Goal: Transaction & Acquisition: Purchase product/service

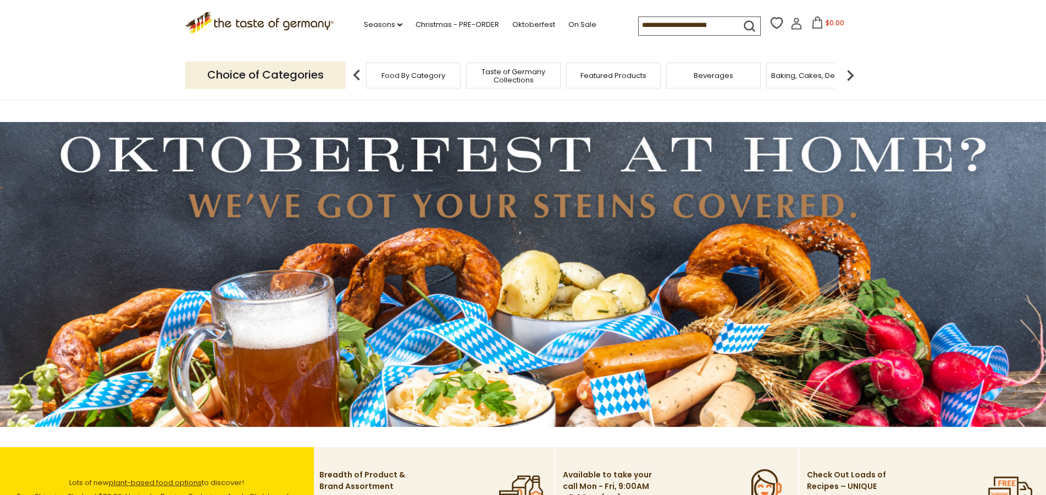
click at [487, 266] on img at bounding box center [523, 274] width 1046 height 305
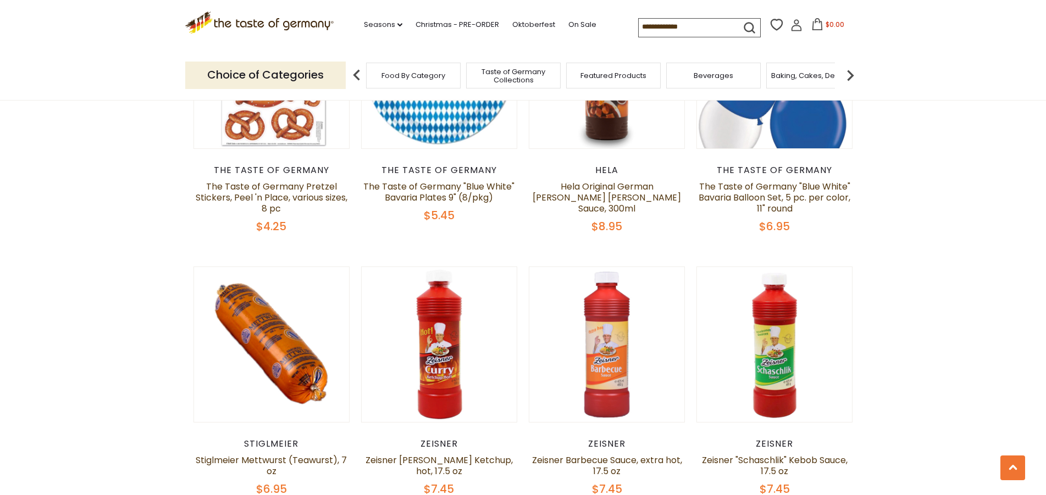
scroll to position [2747, 0]
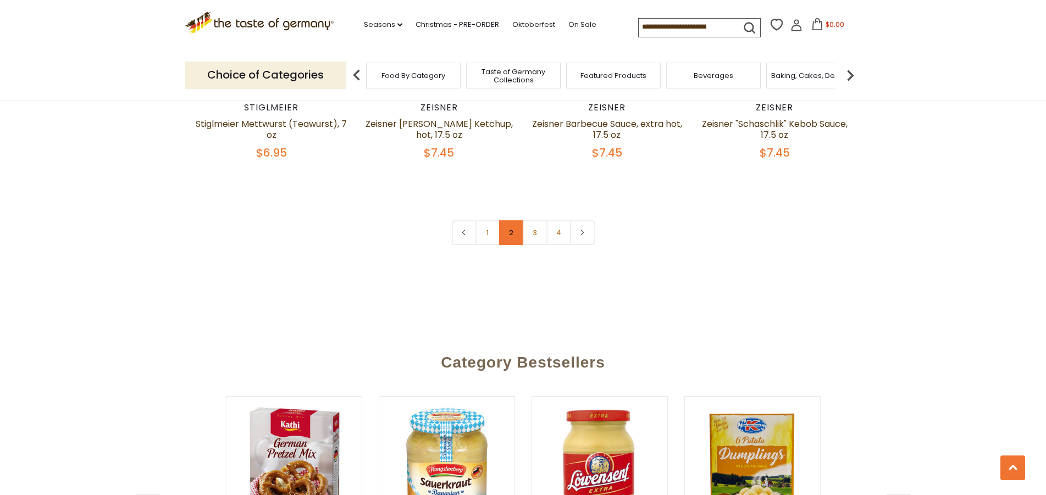
click at [510, 220] on link "2" at bounding box center [511, 232] width 25 height 25
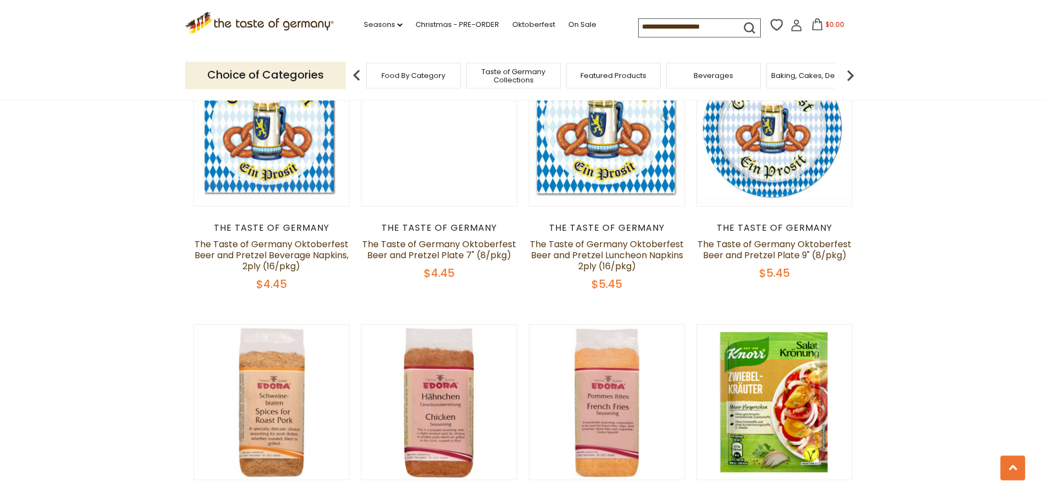
scroll to position [2505, 0]
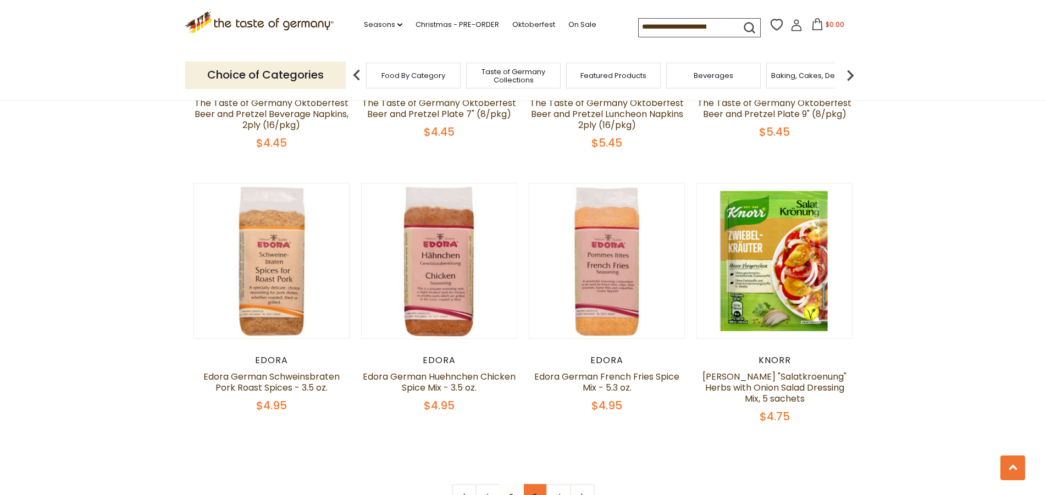
click at [530, 484] on link "3" at bounding box center [535, 496] width 25 height 25
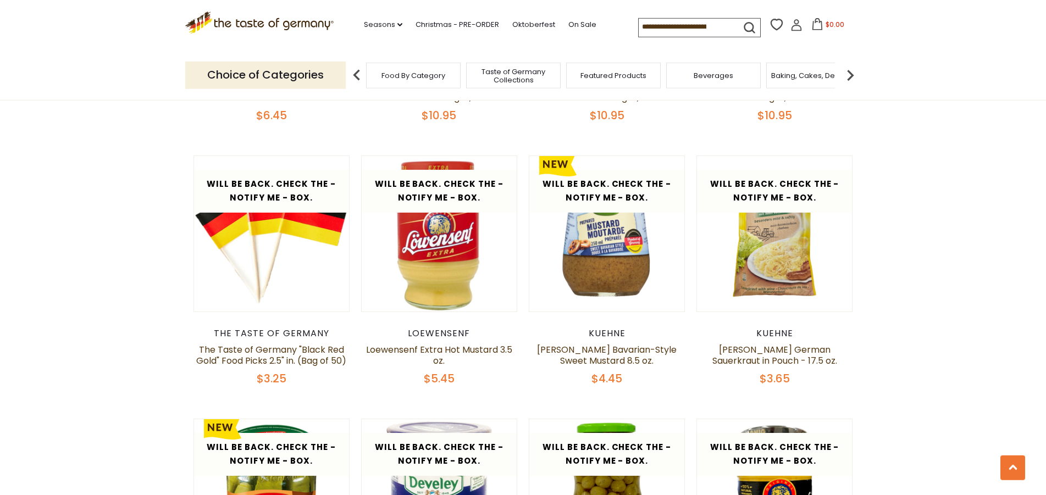
scroll to position [1888, 0]
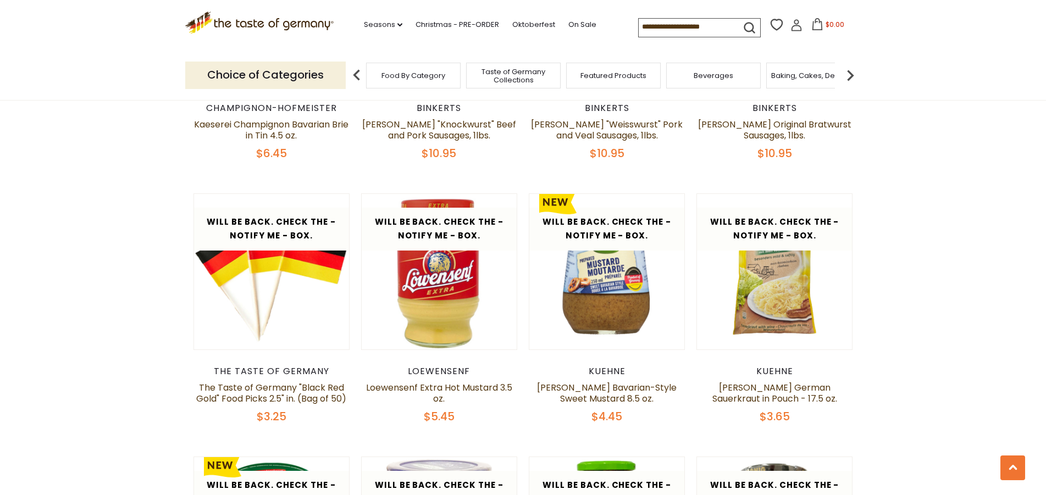
click at [434, 75] on span "Food By Category" at bounding box center [413, 75] width 64 height 8
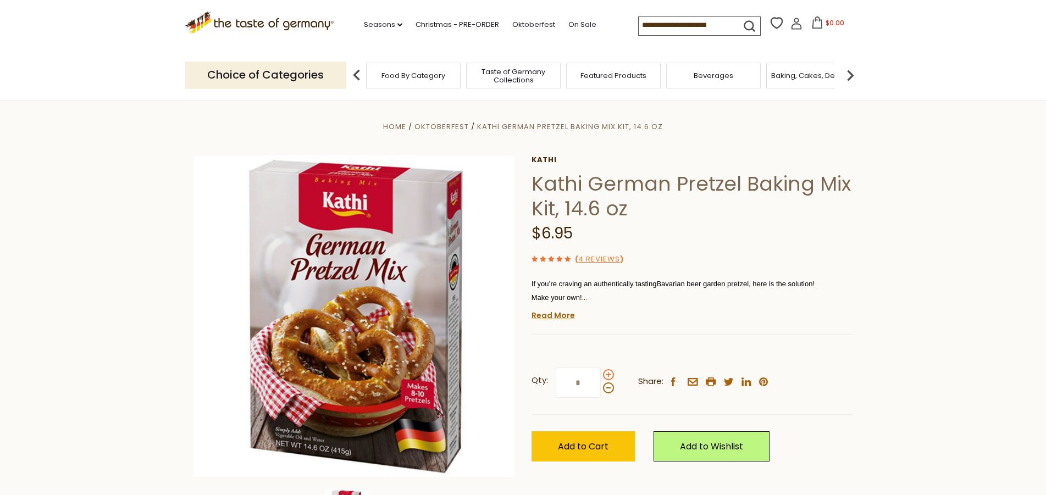
click at [609, 374] on span at bounding box center [608, 374] width 11 height 11
click at [601, 374] on input "*" at bounding box center [578, 383] width 45 height 30
click at [608, 390] on span at bounding box center [608, 388] width 11 height 11
click at [601, 390] on input "*" at bounding box center [578, 383] width 45 height 30
type input "*"
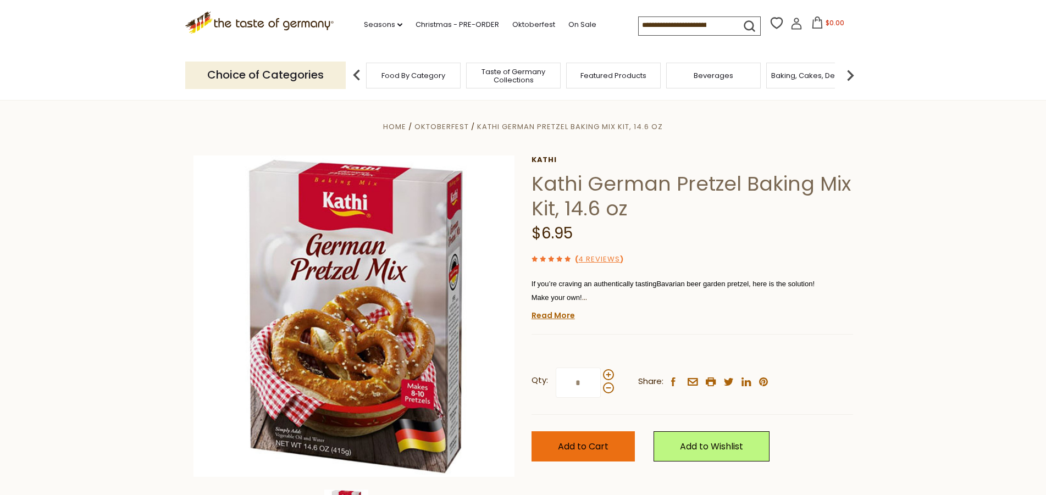
click at [578, 445] on span "Add to Cart" at bounding box center [583, 446] width 51 height 13
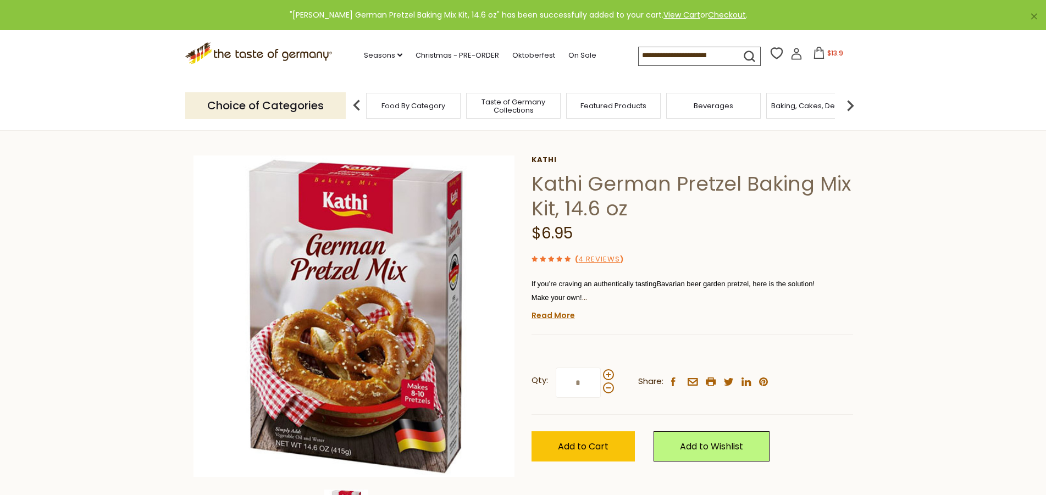
click at [851, 100] on img at bounding box center [850, 106] width 22 height 22
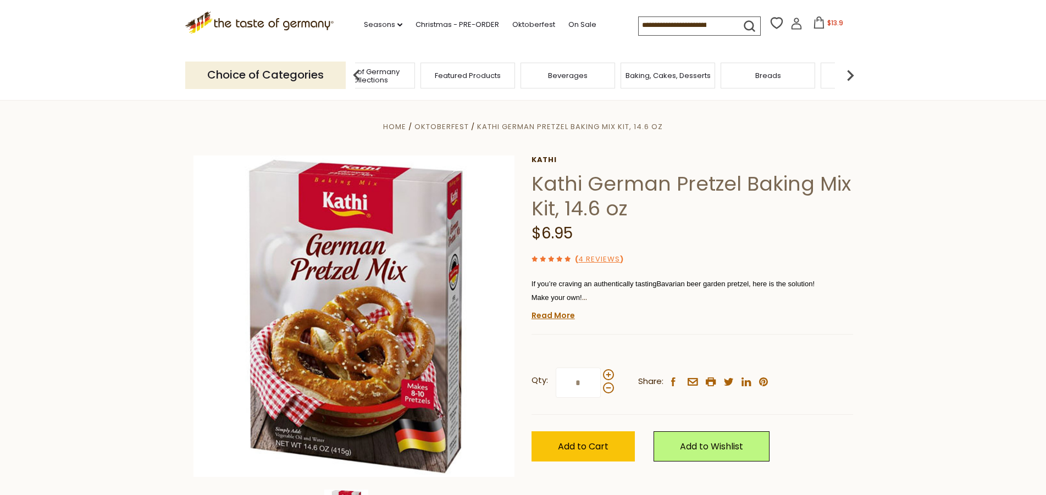
click at [776, 102] on section "Home Oktoberfest Kathi German Pretzel Baking Mix Kit, 14.6 oz Kathi Kathi Germa…" at bounding box center [523, 342] width 1046 height 489
click at [772, 71] on span "Breads" at bounding box center [768, 75] width 26 height 8
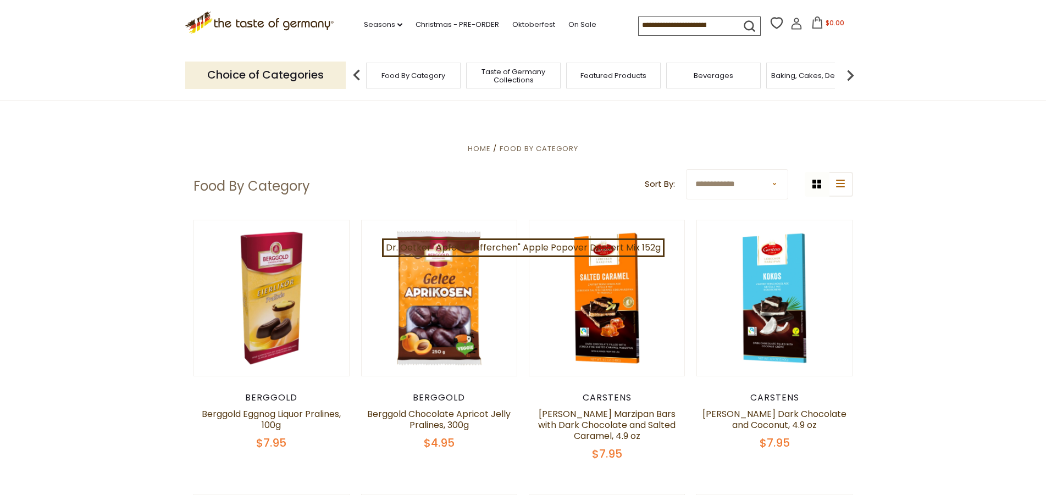
click at [426, 73] on span "Food By Category" at bounding box center [413, 75] width 64 height 8
click at [240, 21] on icon ".st0{fill:#EDD300;} .st1{fill:#D33E21;}" at bounding box center [259, 23] width 149 height 23
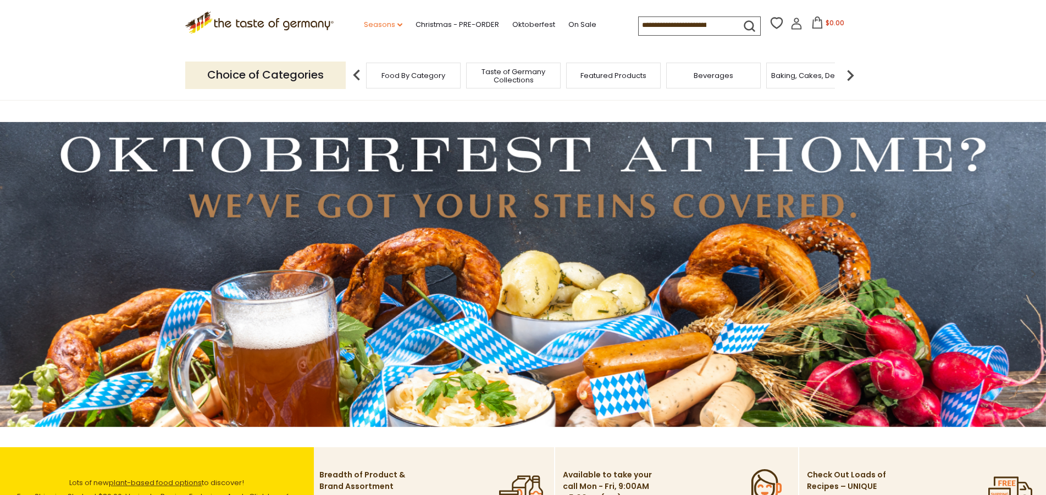
click at [364, 23] on link "Seasons dropdown_arrow" at bounding box center [383, 25] width 38 height 12
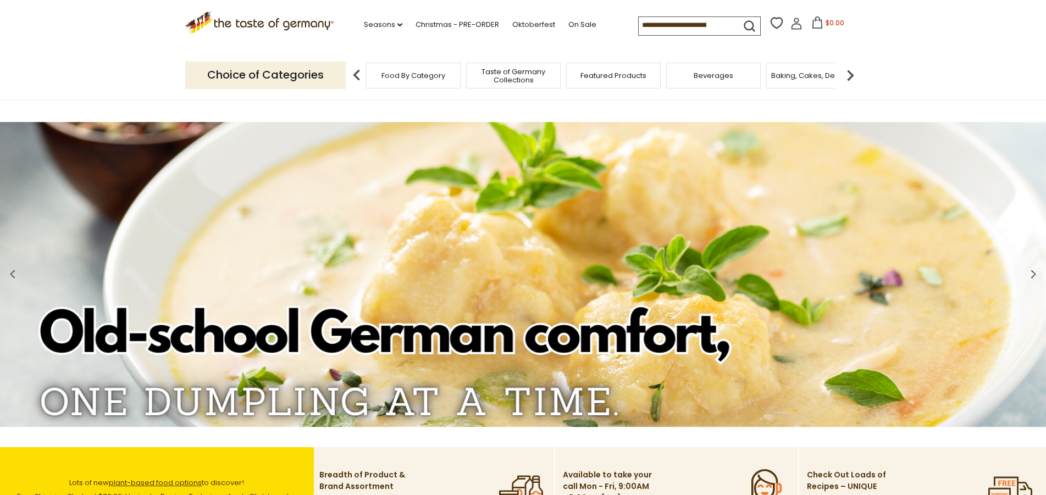
click at [849, 74] on img at bounding box center [850, 75] width 22 height 22
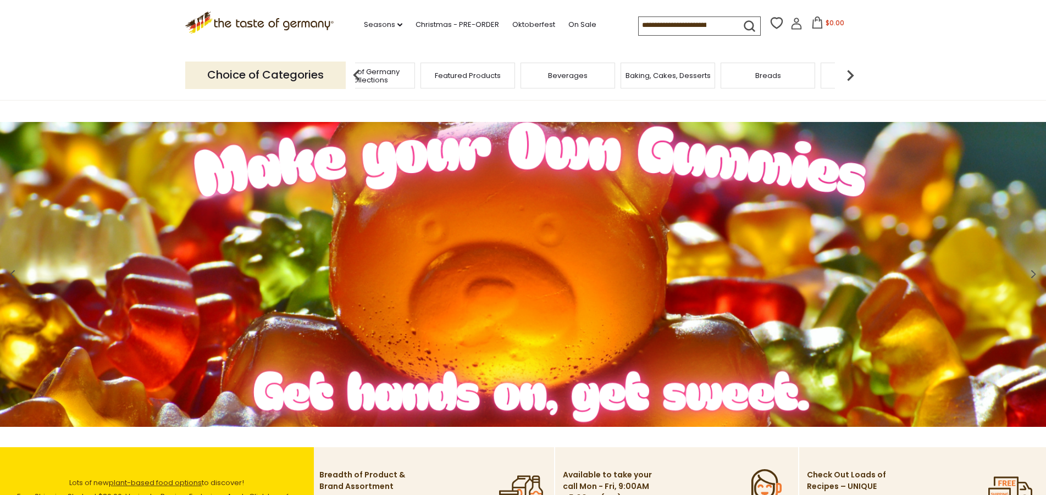
click at [776, 79] on div "Breads" at bounding box center [767, 76] width 95 height 26
click at [762, 75] on span "Breads" at bounding box center [768, 75] width 26 height 8
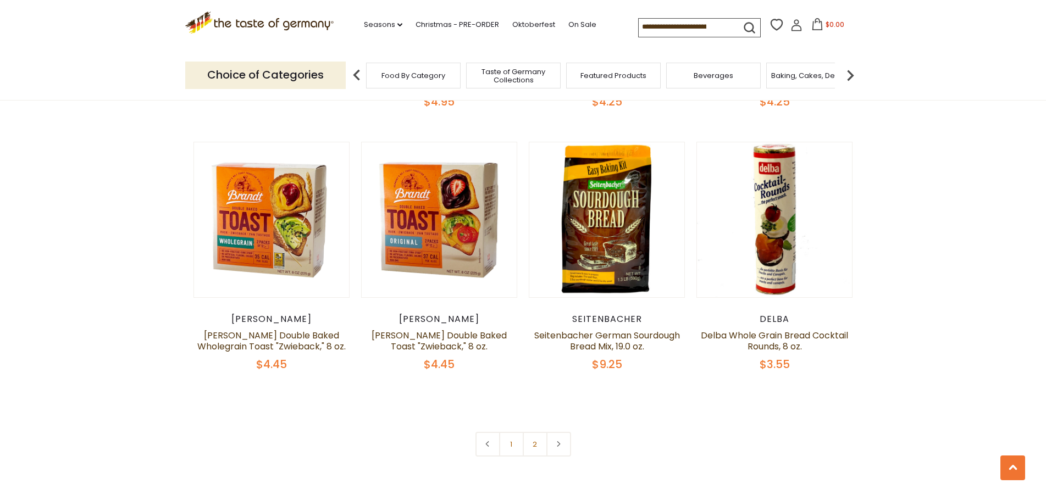
scroll to position [2691, 0]
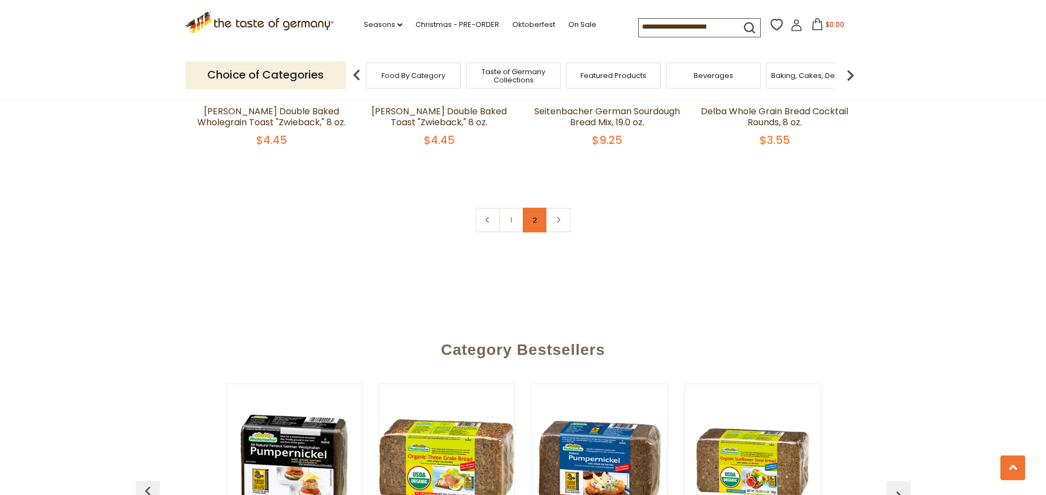
click at [537, 215] on link "2" at bounding box center [535, 220] width 25 height 25
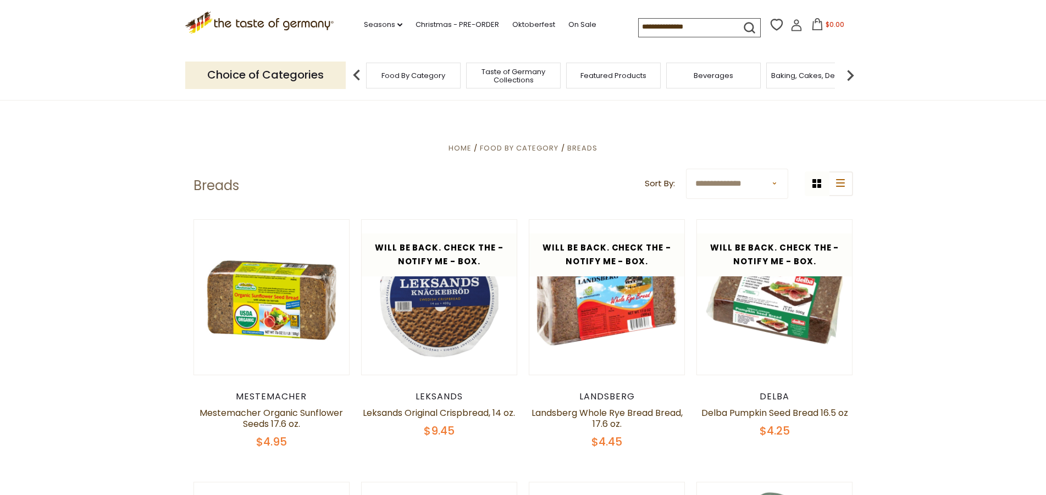
scroll to position [0, 0]
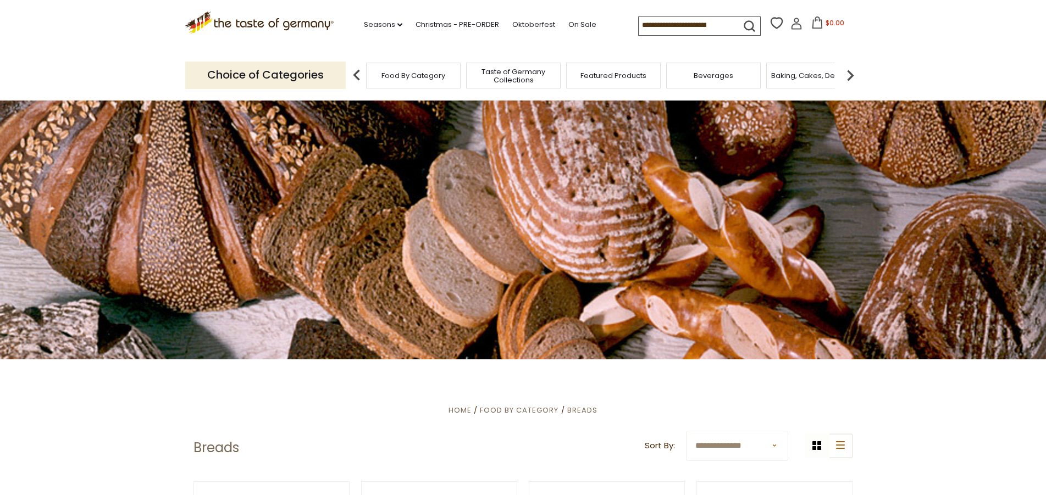
click at [812, 78] on span "Baking, Cakes, Desserts" at bounding box center [813, 75] width 85 height 8
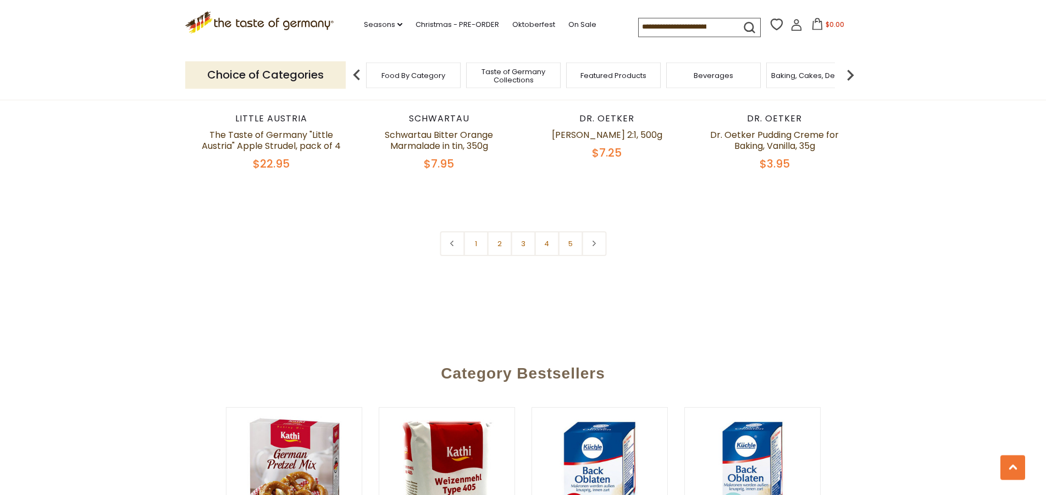
scroll to position [2691, 0]
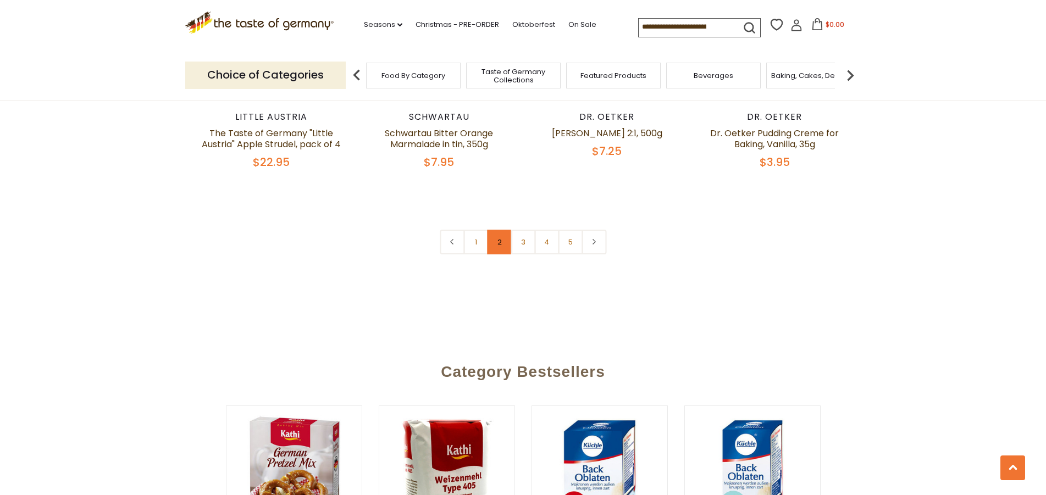
click at [496, 230] on link "2" at bounding box center [499, 242] width 25 height 25
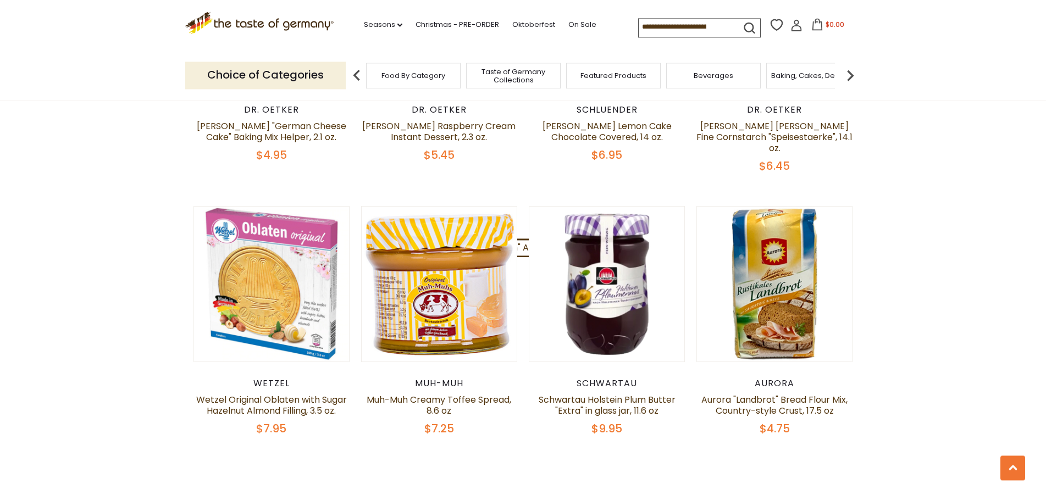
scroll to position [2449, 0]
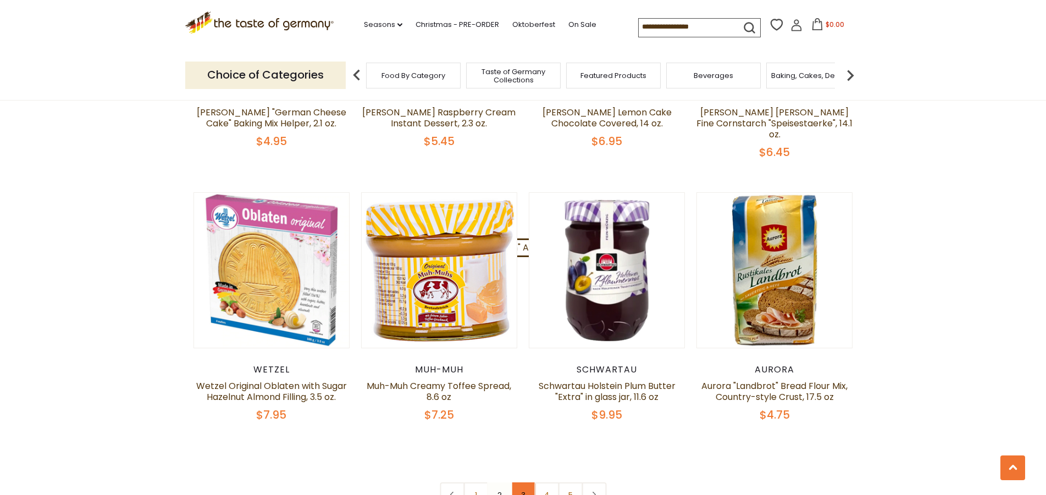
click at [522, 483] on link "3" at bounding box center [523, 495] width 25 height 25
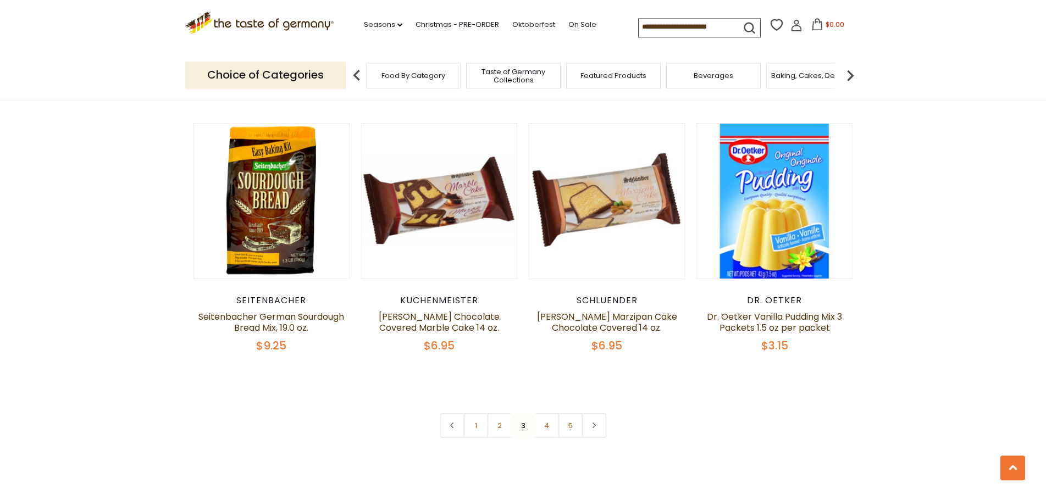
scroll to position [2673, 0]
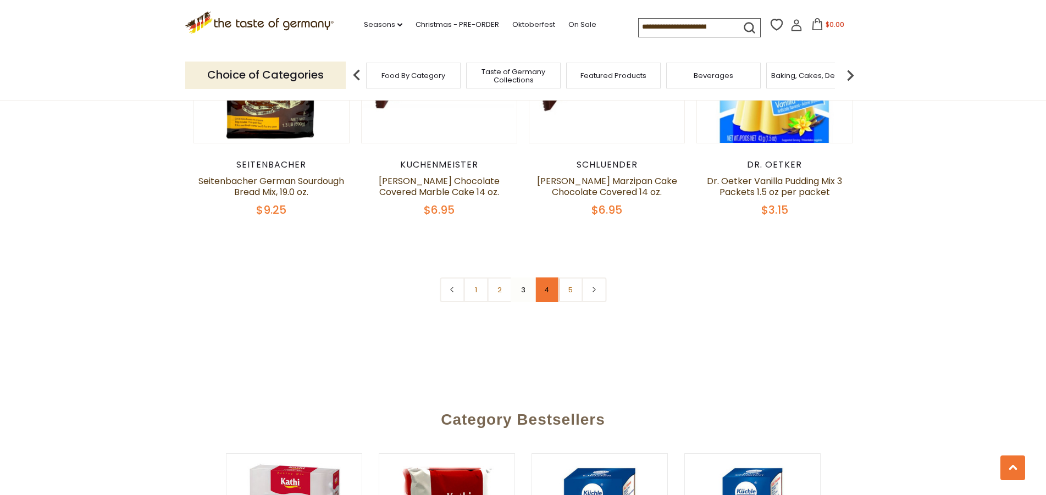
click at [547, 287] on link "4" at bounding box center [546, 290] width 25 height 25
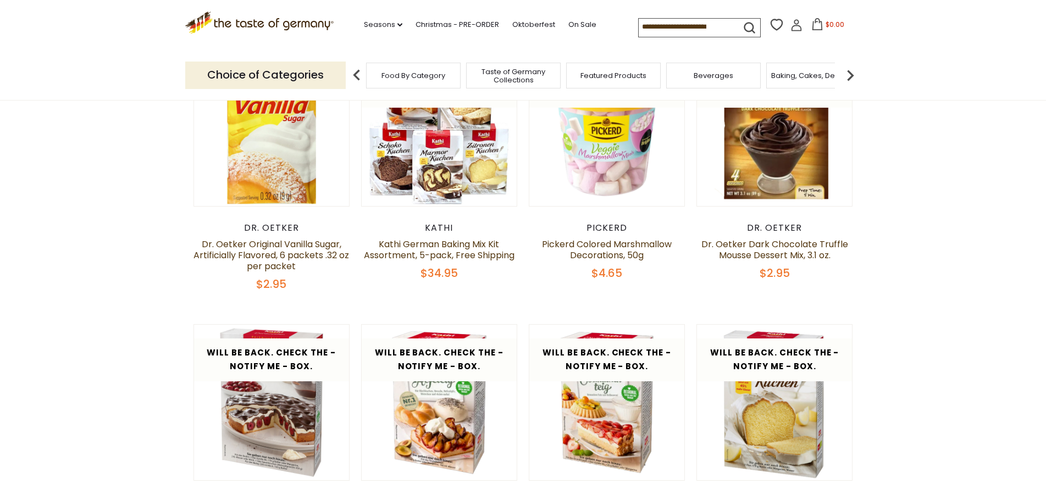
scroll to position [375, 0]
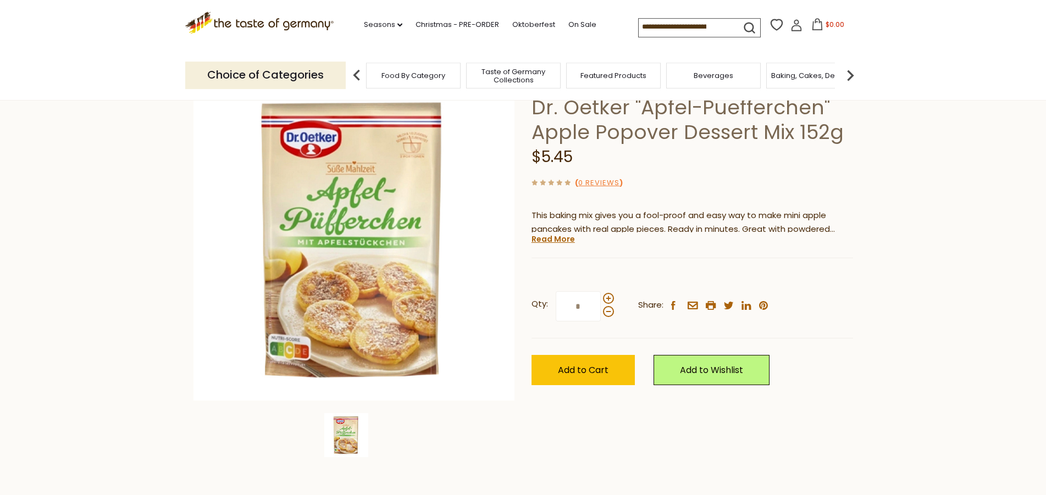
scroll to position [56, 0]
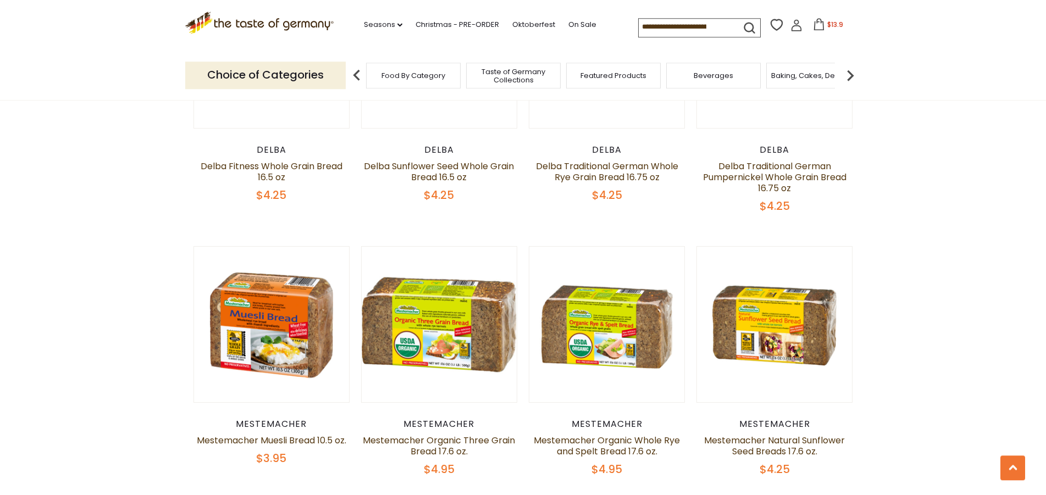
scroll to position [1906, 0]
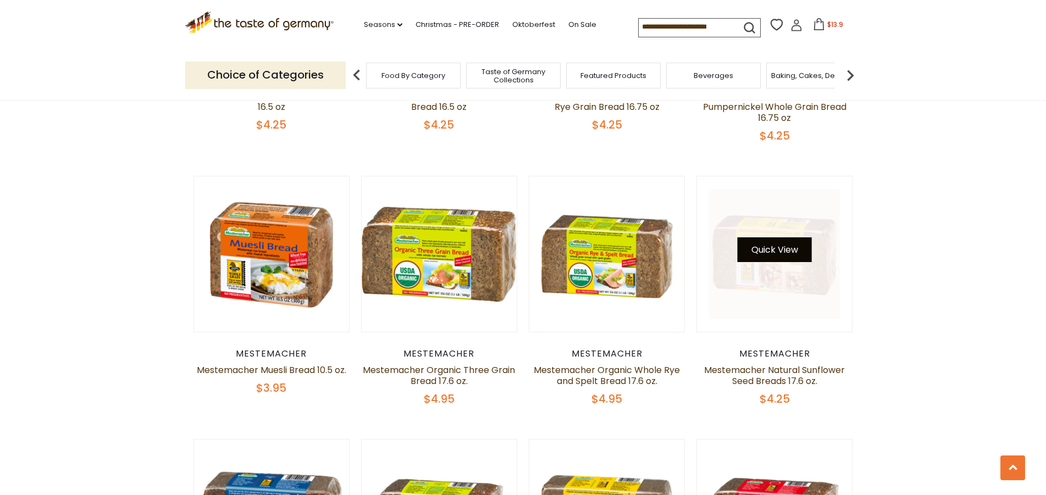
click at [766, 254] on button "Quick View" at bounding box center [775, 249] width 74 height 25
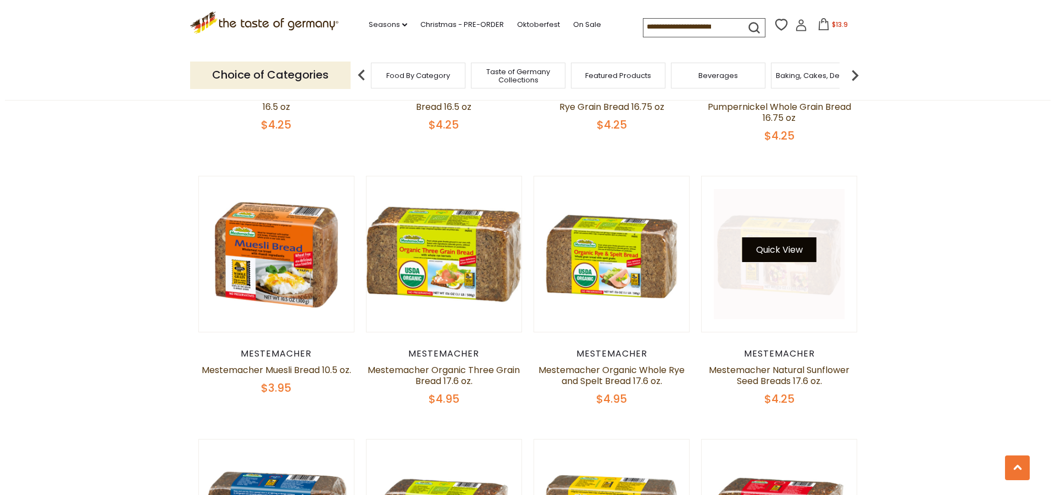
scroll to position [1908, 0]
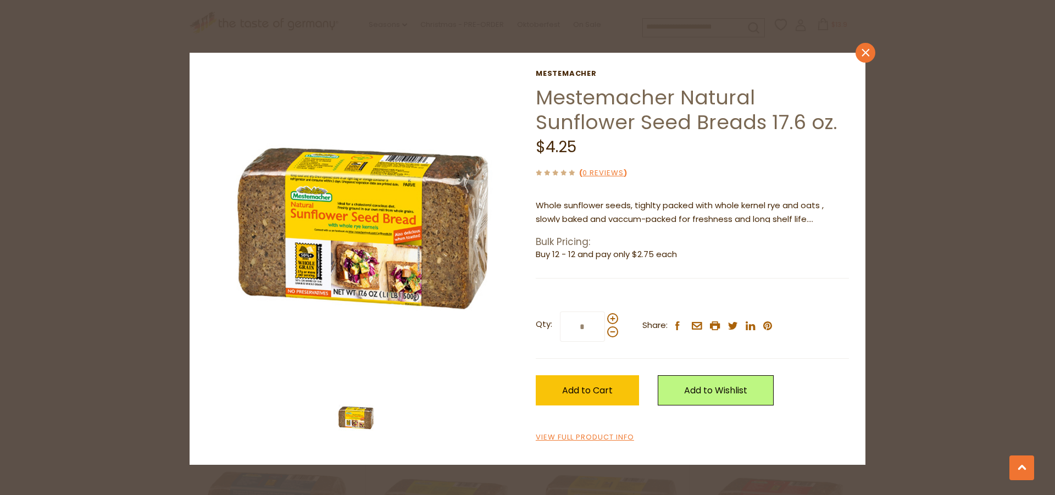
click at [862, 58] on link "close" at bounding box center [866, 53] width 20 height 20
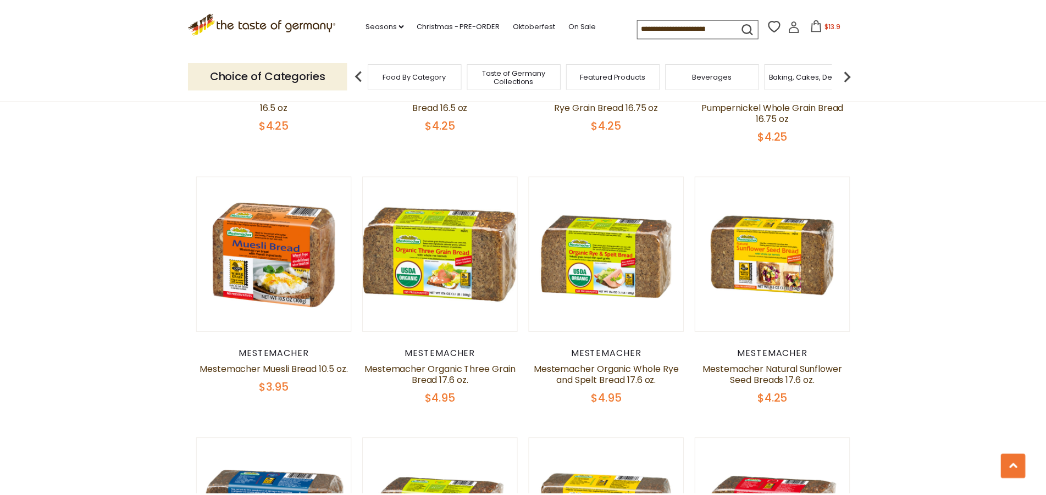
scroll to position [1906, 0]
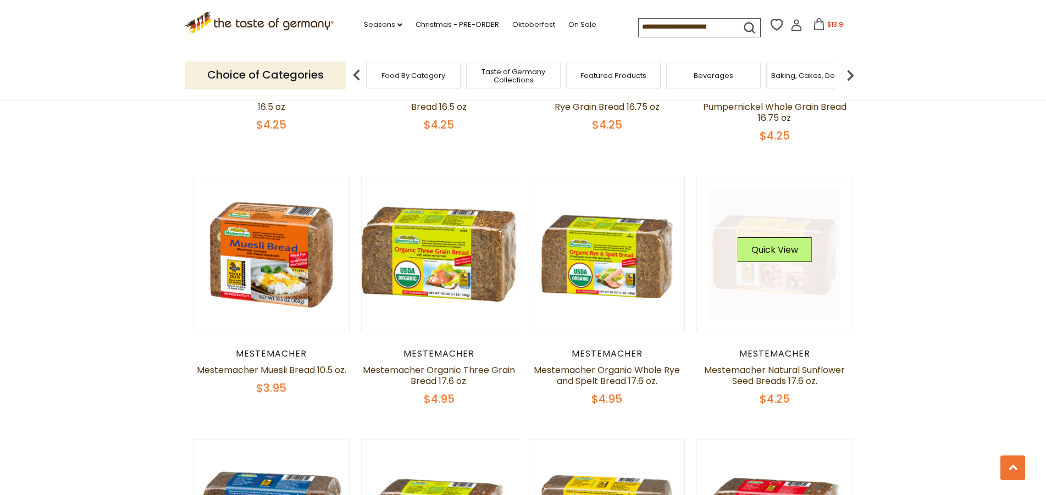
click at [843, 319] on img at bounding box center [775, 254] width 156 height 156
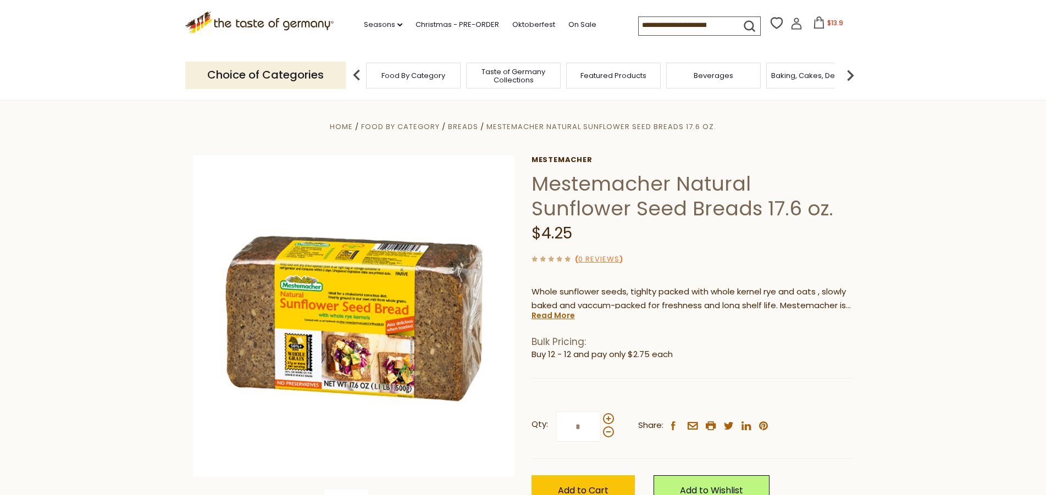
click at [583, 426] on input "*" at bounding box center [578, 427] width 45 height 30
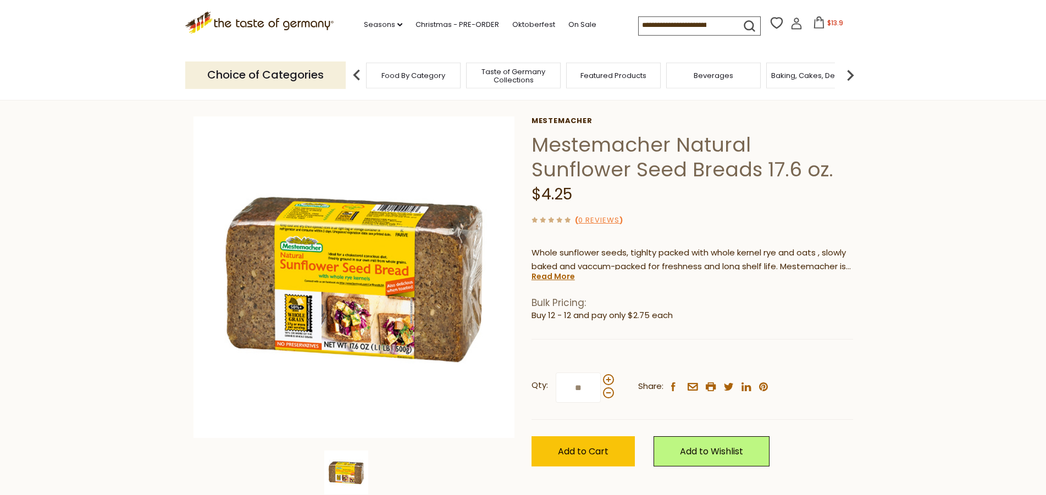
scroll to position [112, 0]
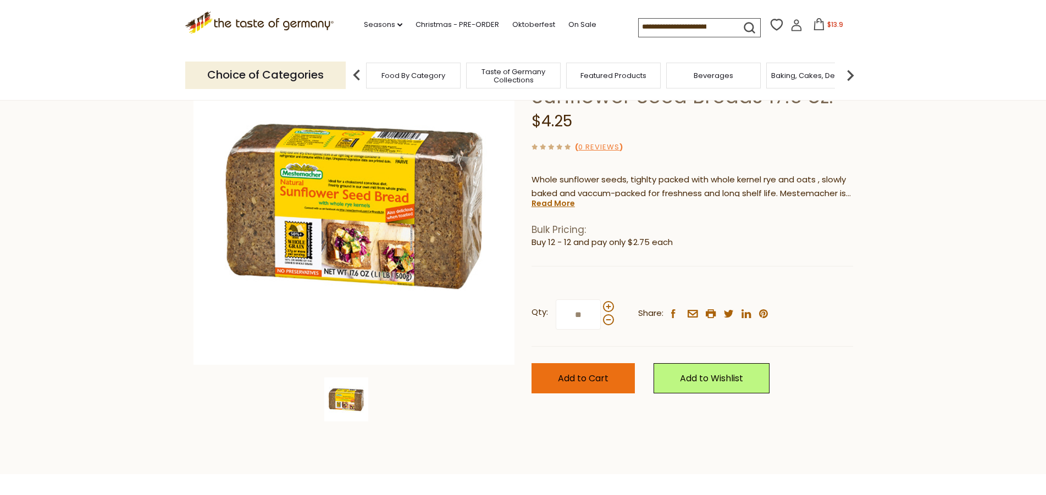
click at [577, 384] on span "Add to Cart" at bounding box center [583, 378] width 51 height 13
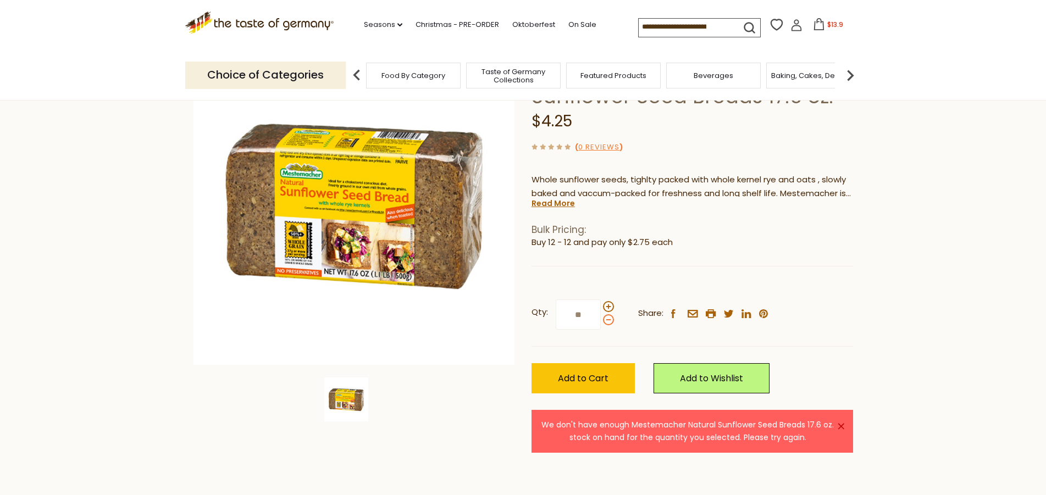
click at [608, 322] on span at bounding box center [608, 319] width 11 height 11
click at [601, 322] on input "**" at bounding box center [578, 315] width 45 height 30
click at [573, 383] on span "Add to Cart" at bounding box center [583, 378] width 51 height 13
click at [605, 323] on span at bounding box center [608, 319] width 11 height 11
click at [601, 323] on input "**" at bounding box center [578, 315] width 45 height 30
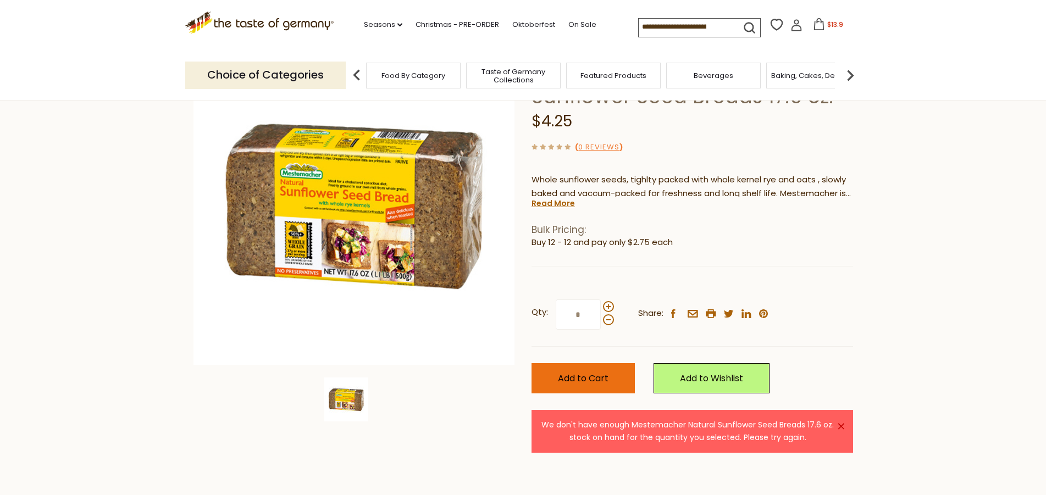
click at [592, 378] on span "Add to Cart" at bounding box center [583, 378] width 51 height 13
click at [605, 320] on span at bounding box center [608, 319] width 11 height 11
click at [601, 320] on input "*" at bounding box center [578, 315] width 45 height 30
click at [579, 375] on span "Add to Cart" at bounding box center [583, 378] width 51 height 13
click at [606, 320] on span at bounding box center [608, 319] width 11 height 11
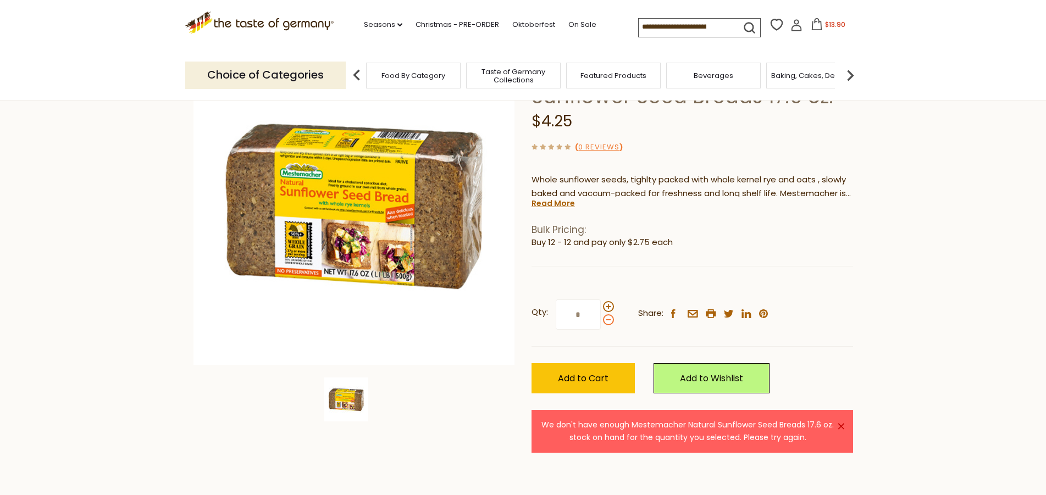
click at [601, 320] on input "*" at bounding box center [578, 315] width 45 height 30
click at [586, 374] on span "Add to Cart" at bounding box center [583, 378] width 51 height 13
click at [608, 320] on span at bounding box center [608, 319] width 11 height 11
click at [601, 320] on input "*" at bounding box center [578, 315] width 45 height 30
click at [582, 379] on span "Add to Cart" at bounding box center [583, 378] width 51 height 13
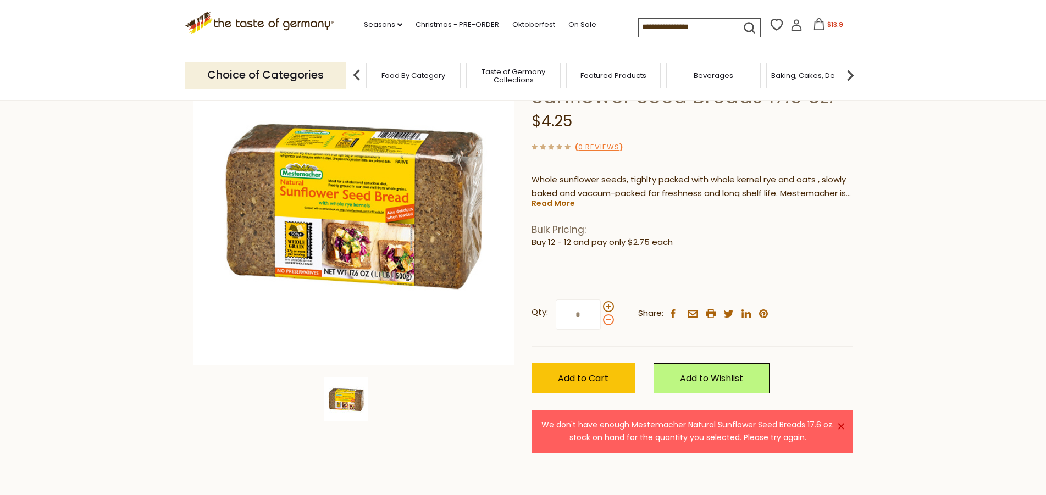
click at [608, 317] on span at bounding box center [608, 319] width 11 height 11
click at [601, 317] on input "*" at bounding box center [578, 315] width 45 height 30
type input "*"
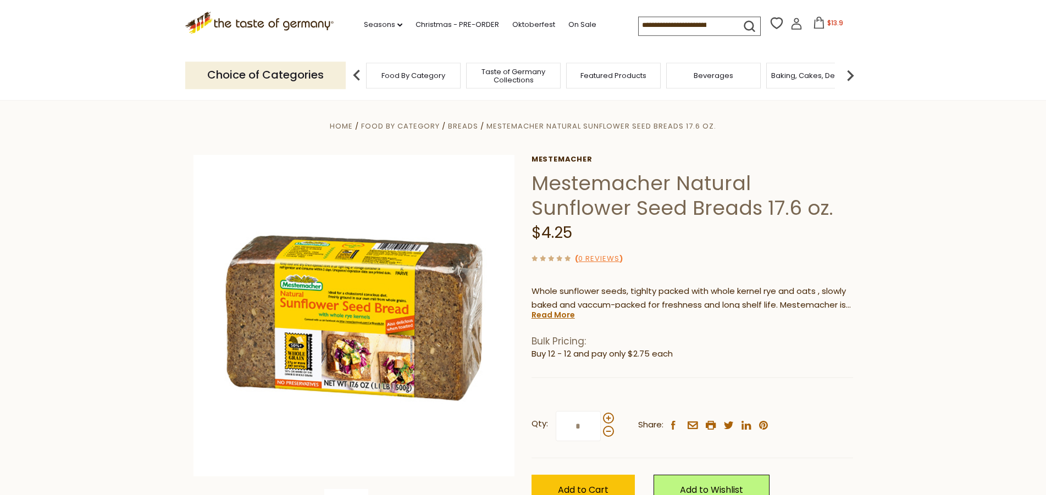
scroll to position [0, 0]
click at [472, 129] on span "Breads" at bounding box center [463, 126] width 30 height 10
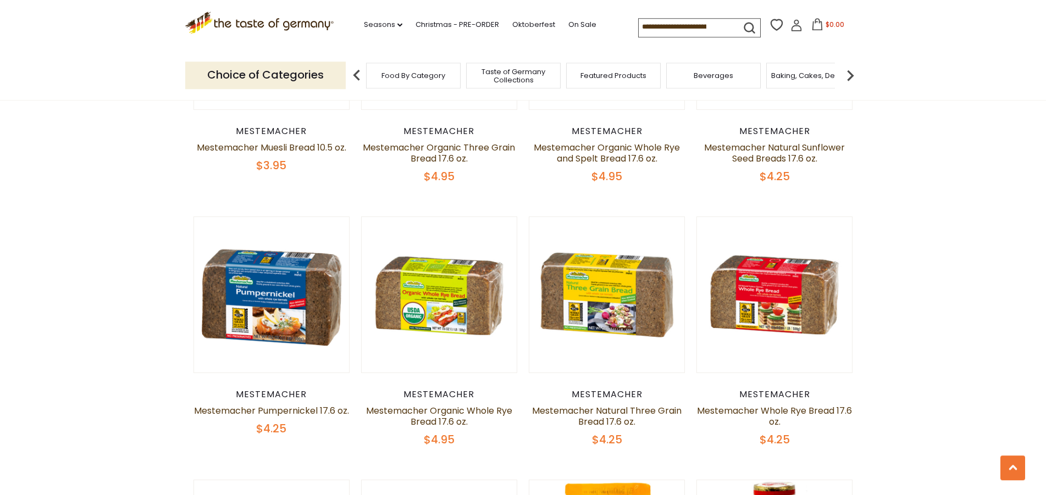
scroll to position [2130, 0]
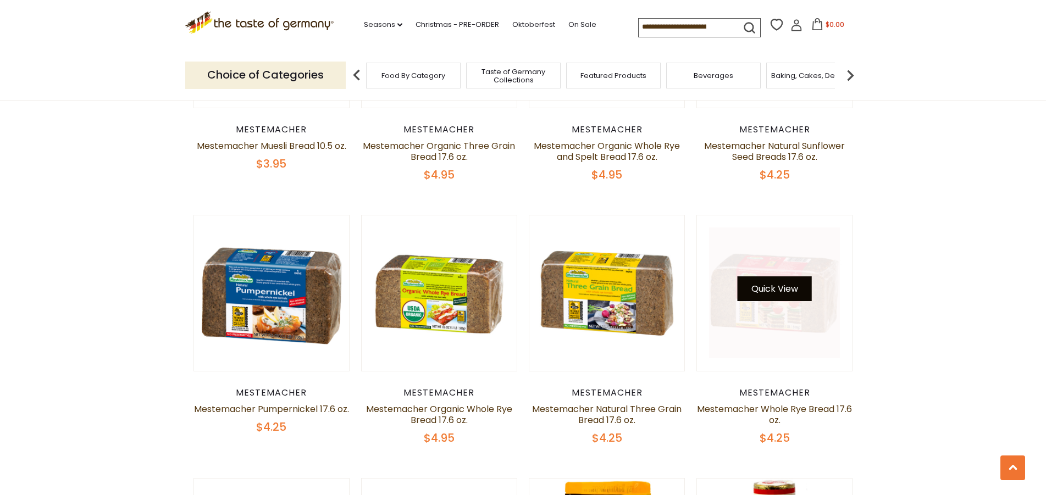
click at [797, 279] on button "Quick View" at bounding box center [775, 288] width 74 height 25
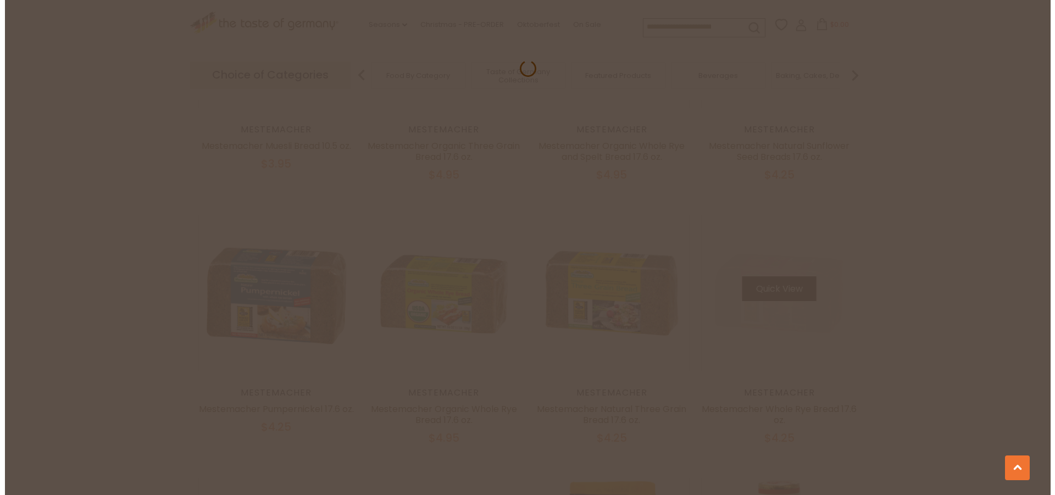
scroll to position [2132, 0]
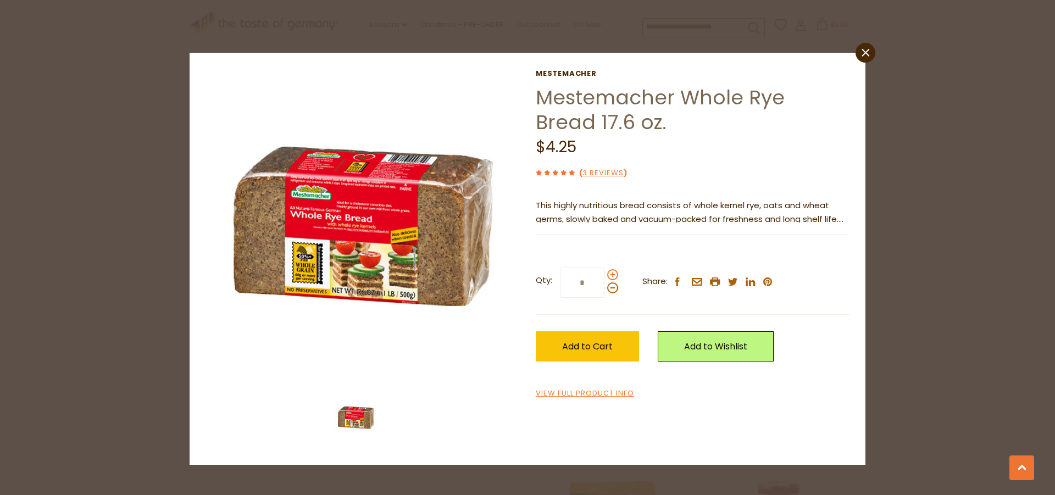
click at [610, 278] on span at bounding box center [612, 274] width 11 height 11
click at [605, 278] on input "*" at bounding box center [582, 283] width 45 height 30
click at [610, 278] on span at bounding box center [612, 274] width 11 height 11
click at [605, 278] on input "*" at bounding box center [582, 283] width 45 height 30
click at [610, 278] on span at bounding box center [612, 274] width 11 height 11
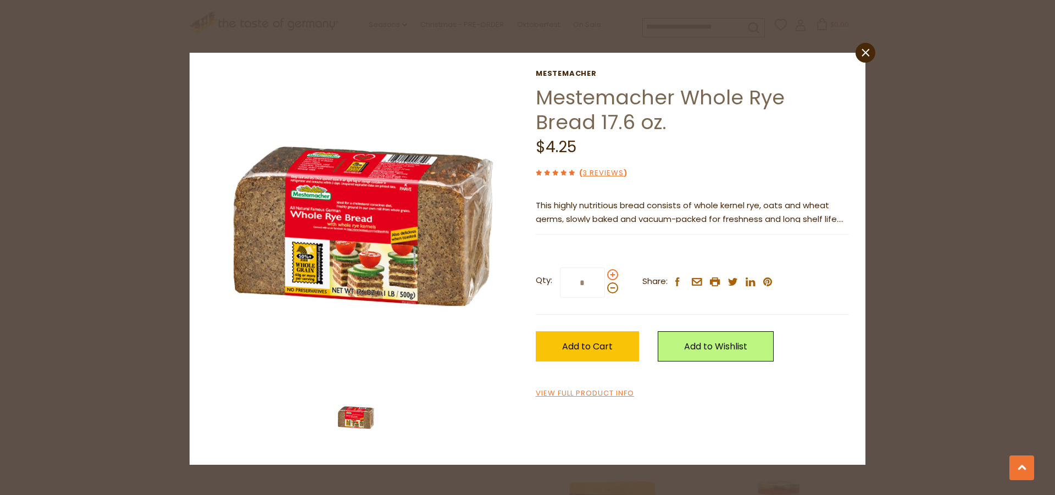
click at [605, 278] on input "*" at bounding box center [582, 283] width 45 height 30
click at [610, 278] on span at bounding box center [612, 274] width 11 height 11
click at [605, 278] on input "*" at bounding box center [582, 283] width 45 height 30
type input "*"
click at [562, 353] on button "Add to Cart" at bounding box center [587, 346] width 103 height 30
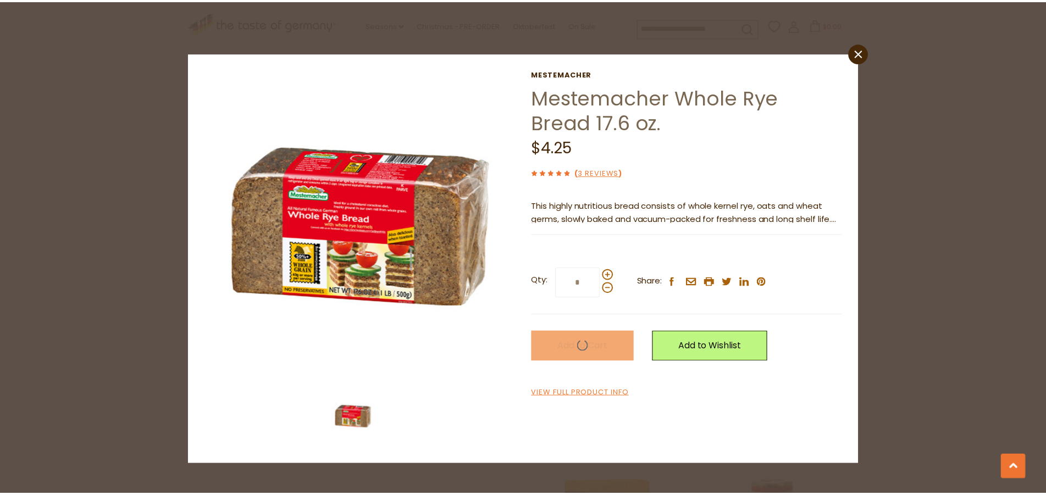
scroll to position [2130, 0]
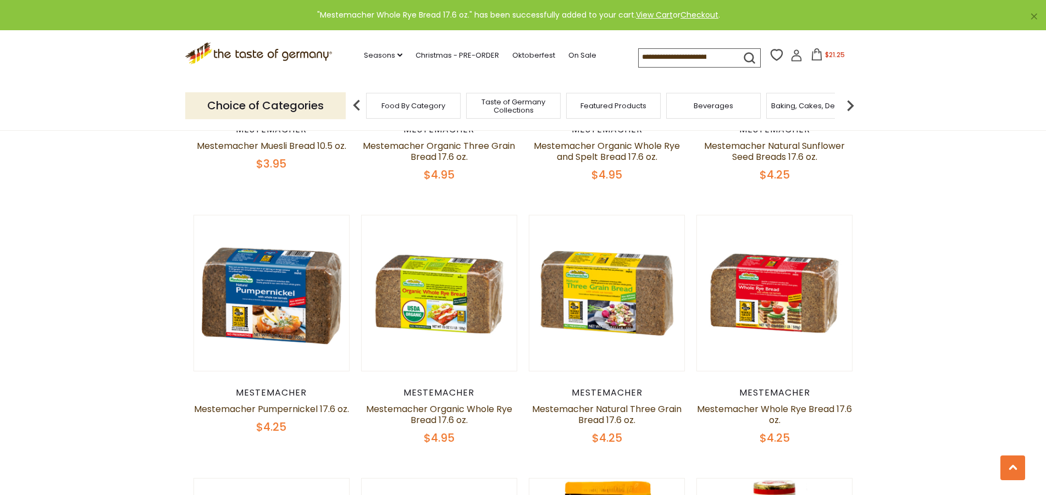
click at [847, 105] on img at bounding box center [850, 106] width 22 height 22
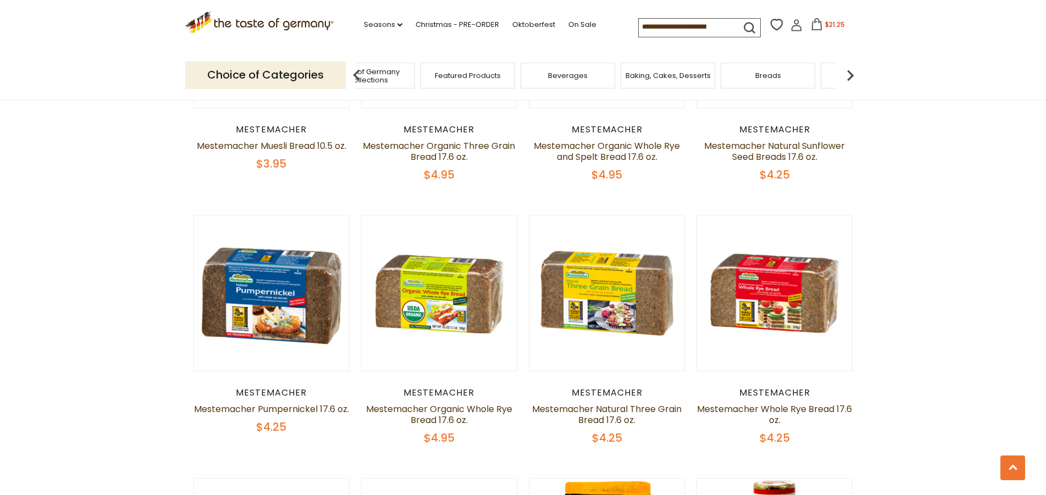
click at [357, 71] on img at bounding box center [357, 75] width 22 height 22
click at [414, 71] on span "Food By Category" at bounding box center [413, 75] width 64 height 8
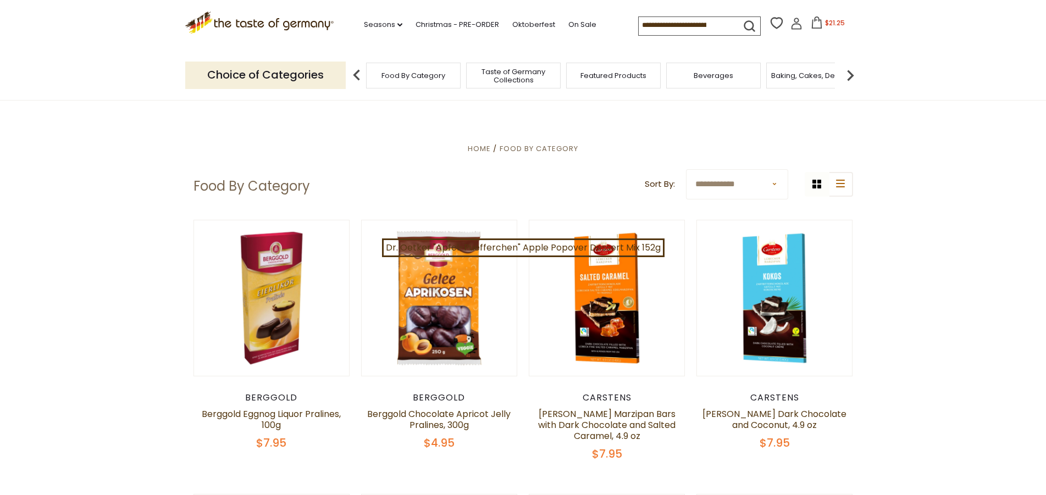
click at [851, 73] on img at bounding box center [850, 75] width 22 height 22
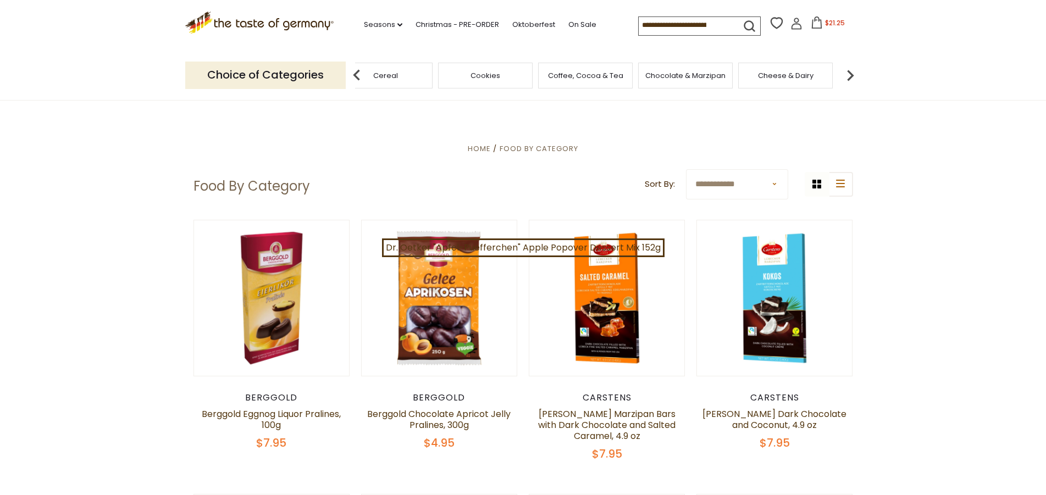
click at [851, 73] on img at bounding box center [850, 75] width 22 height 22
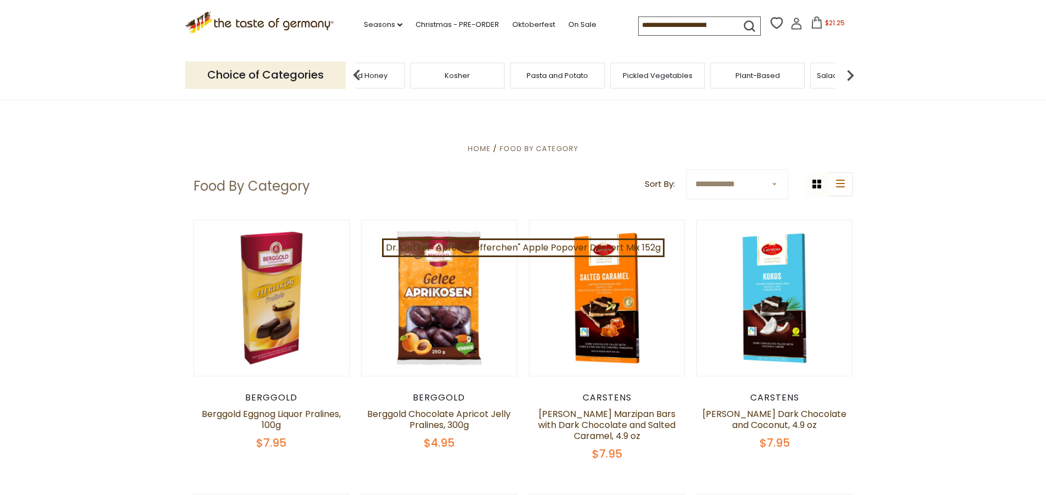
click at [655, 81] on div "Pickled Vegetables" at bounding box center [657, 76] width 95 height 26
click at [656, 76] on span "Pickled Vegetables" at bounding box center [658, 75] width 70 height 8
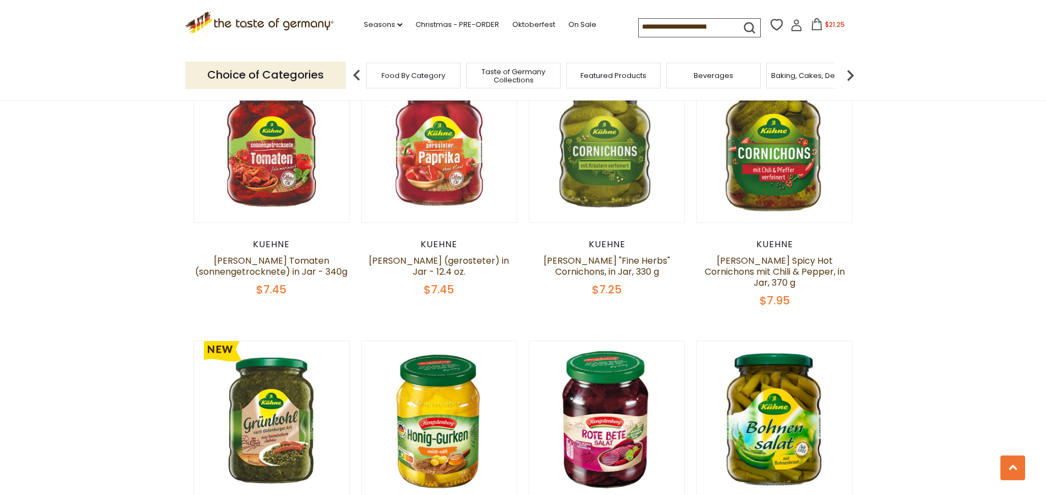
scroll to position [785, 0]
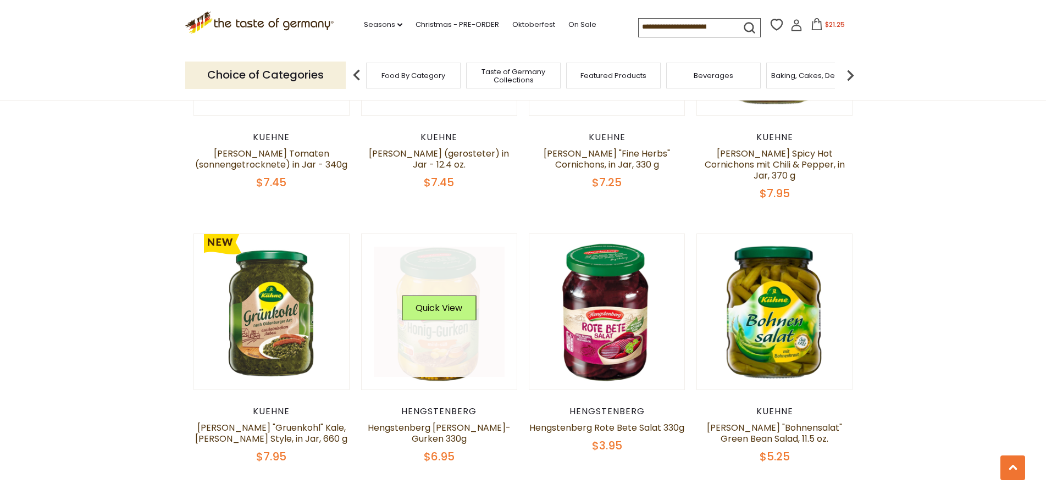
click at [500, 373] on img at bounding box center [440, 312] width 156 height 156
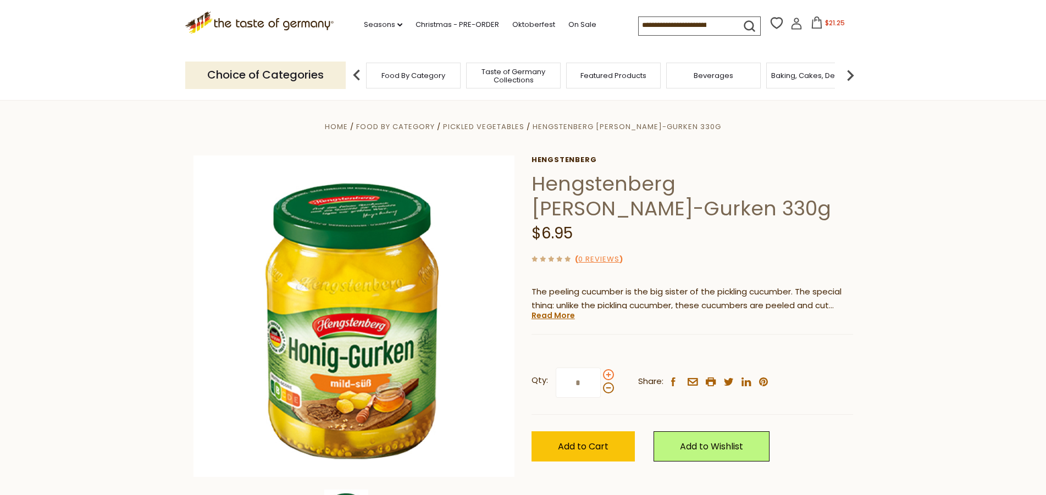
click at [604, 374] on span at bounding box center [608, 374] width 11 height 11
click at [601, 374] on input "*" at bounding box center [578, 383] width 45 height 30
click at [607, 445] on span "Add to Cart" at bounding box center [583, 446] width 51 height 13
click at [610, 387] on span at bounding box center [608, 388] width 11 height 11
click at [601, 387] on input "*" at bounding box center [578, 383] width 45 height 30
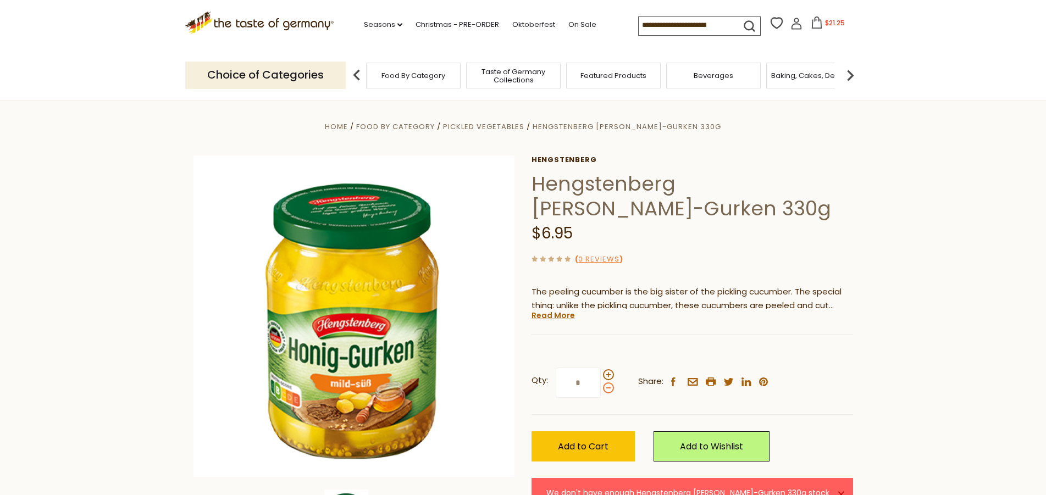
type input "*"
click at [581, 452] on span "Add to Cart" at bounding box center [583, 446] width 51 height 13
click at [524, 130] on span "Pickled Vegetables" at bounding box center [483, 126] width 81 height 10
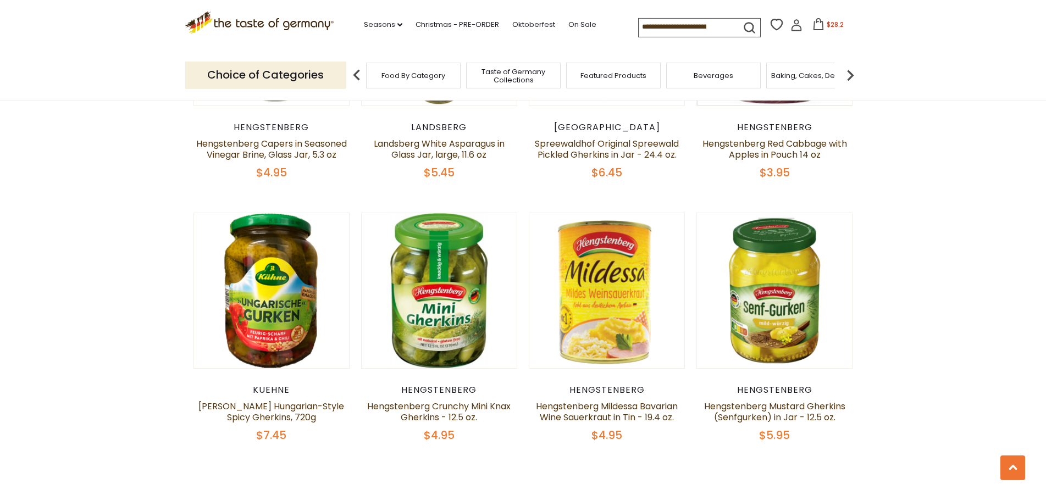
scroll to position [2466, 0]
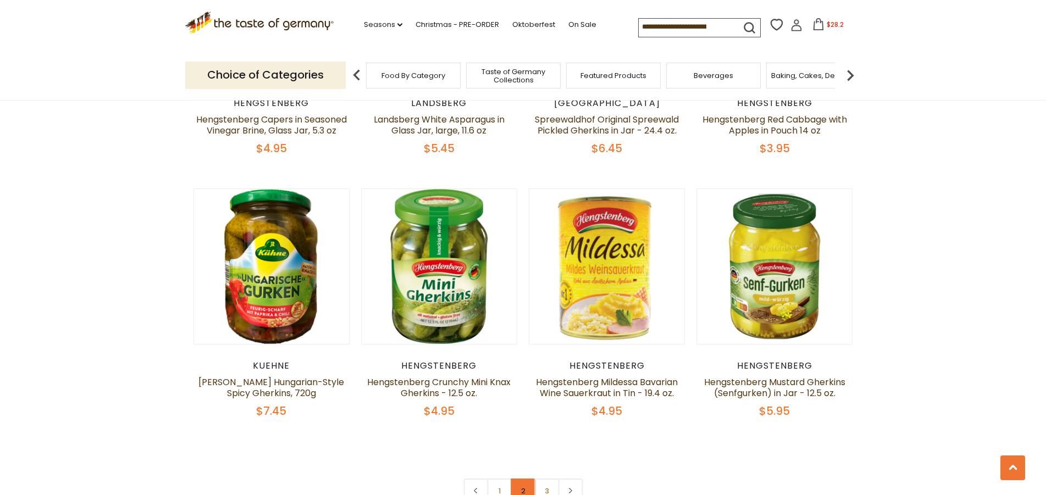
click at [523, 479] on link "2" at bounding box center [523, 491] width 25 height 25
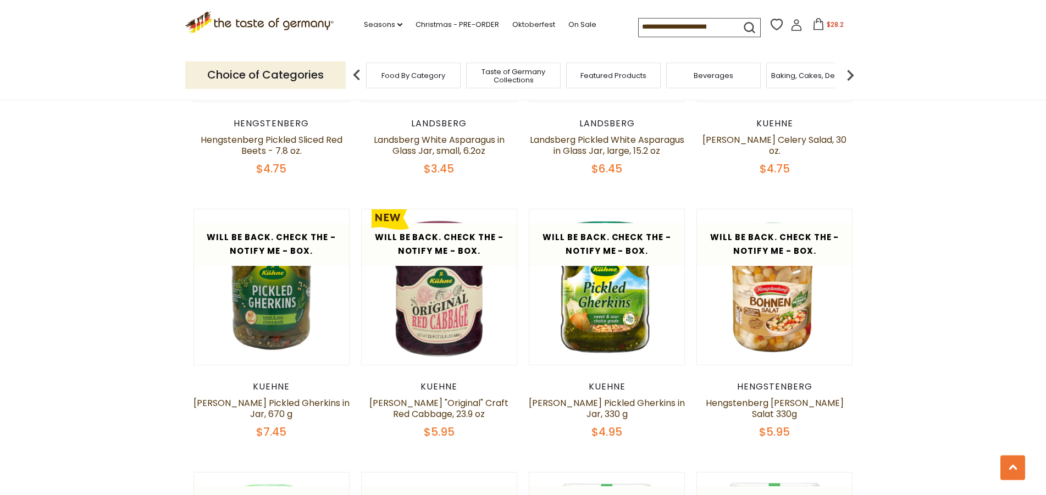
scroll to position [1720, 0]
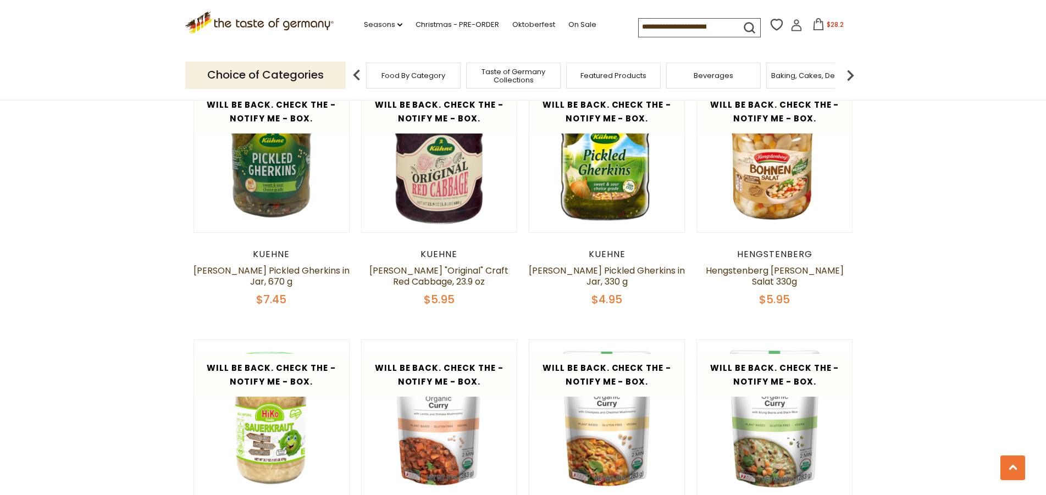
click at [639, 28] on input at bounding box center [685, 26] width 93 height 15
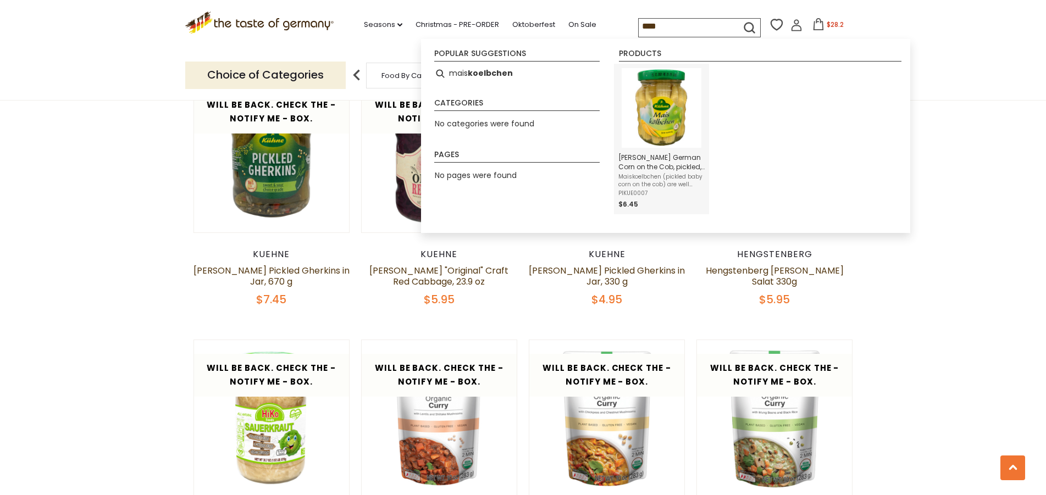
type input "****"
click at [674, 103] on img "Kuehne German Corn on the Cob, pickled, 6 oz" at bounding box center [662, 108] width 80 height 80
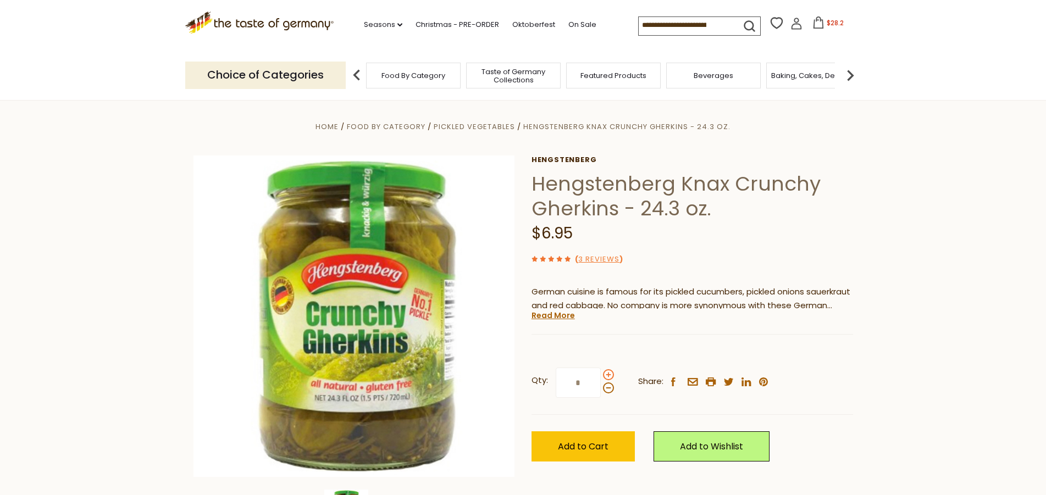
click at [612, 375] on span at bounding box center [608, 374] width 11 height 11
click at [601, 375] on input "*" at bounding box center [578, 383] width 45 height 30
type input "*"
click at [581, 453] on button "Add to Cart" at bounding box center [582, 446] width 103 height 30
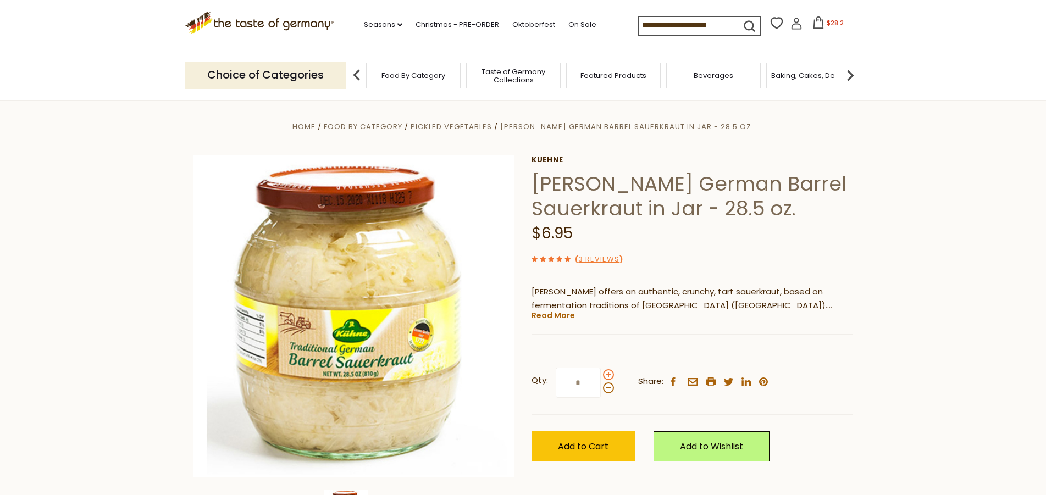
click at [609, 379] on span at bounding box center [608, 374] width 11 height 11
click at [601, 379] on input "*" at bounding box center [578, 383] width 45 height 30
type input "*"
click at [595, 435] on button "Add to Cart" at bounding box center [582, 446] width 103 height 30
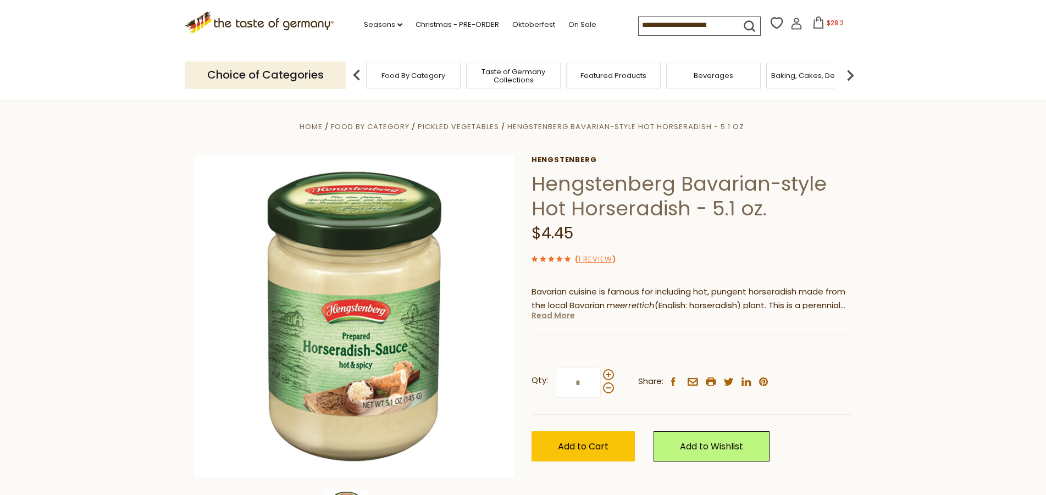
click at [539, 317] on link "Read More" at bounding box center [552, 315] width 43 height 11
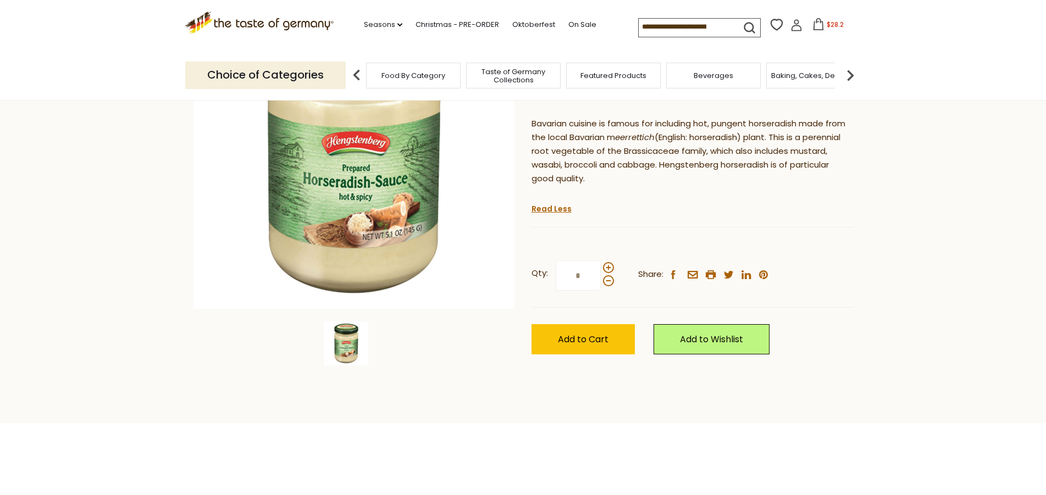
scroll to position [112, 0]
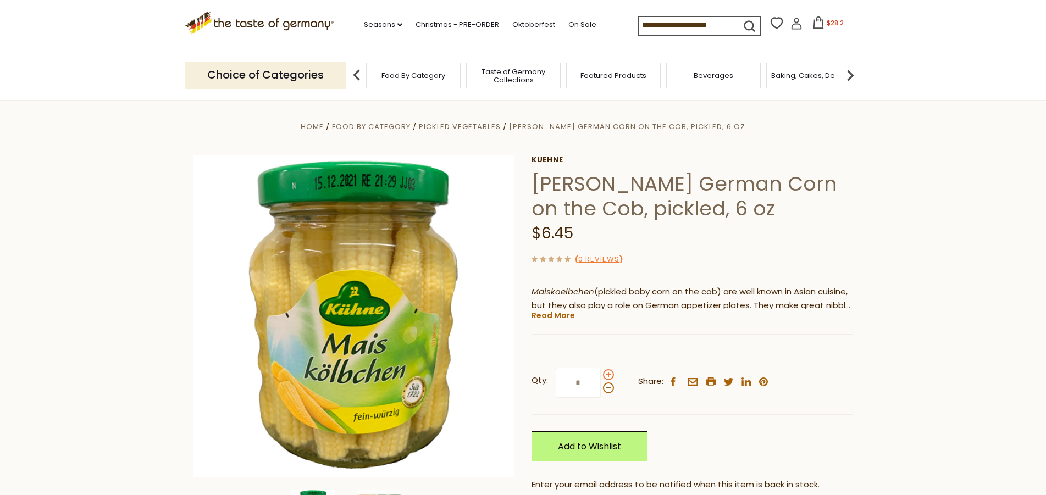
click at [608, 379] on span at bounding box center [608, 374] width 11 height 11
click at [601, 379] on input "*" at bounding box center [578, 383] width 45 height 30
type input "*"
click at [588, 446] on link "Add to Wishlist" at bounding box center [589, 446] width 116 height 30
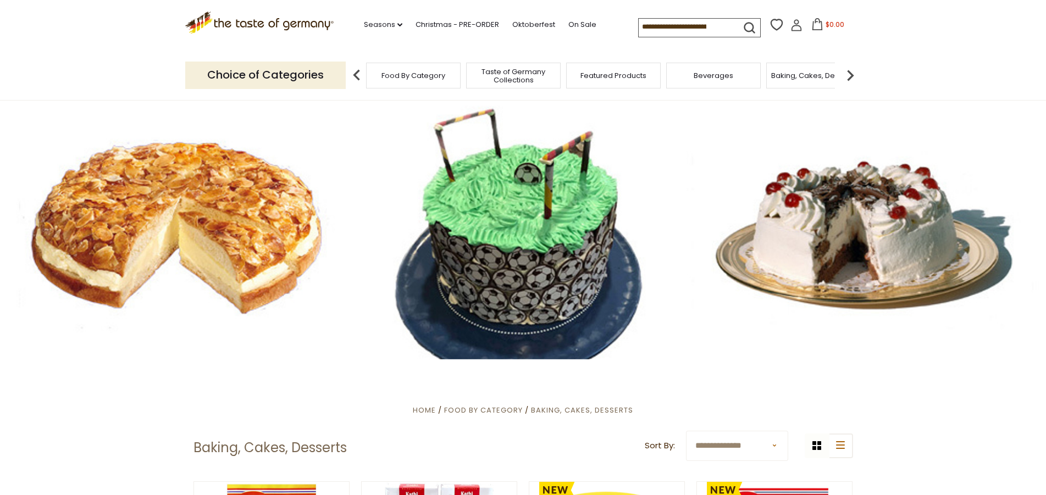
scroll to position [375, 0]
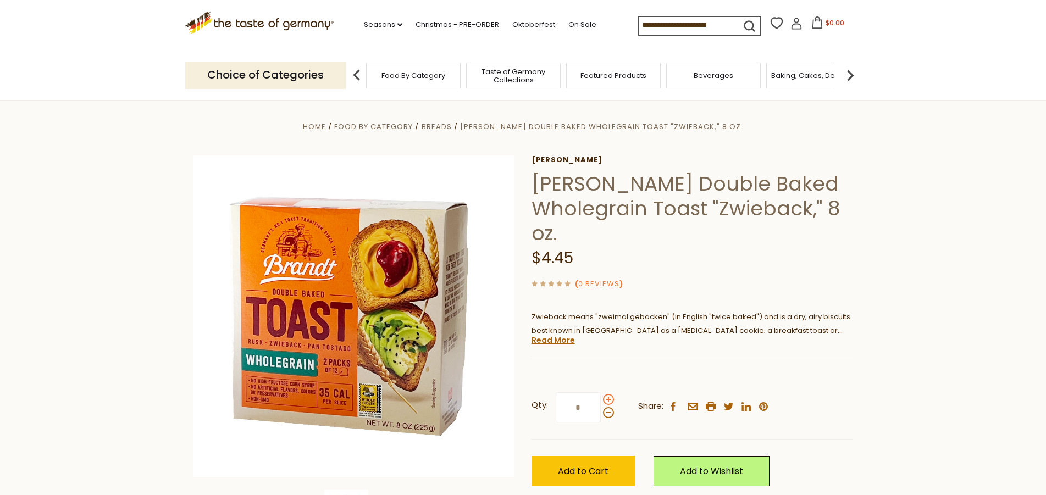
click at [607, 403] on span at bounding box center [608, 399] width 11 height 11
click at [601, 403] on input "*" at bounding box center [578, 407] width 45 height 30
click at [606, 414] on span at bounding box center [608, 412] width 11 height 11
click at [601, 414] on input "*" at bounding box center [578, 407] width 45 height 30
type input "*"
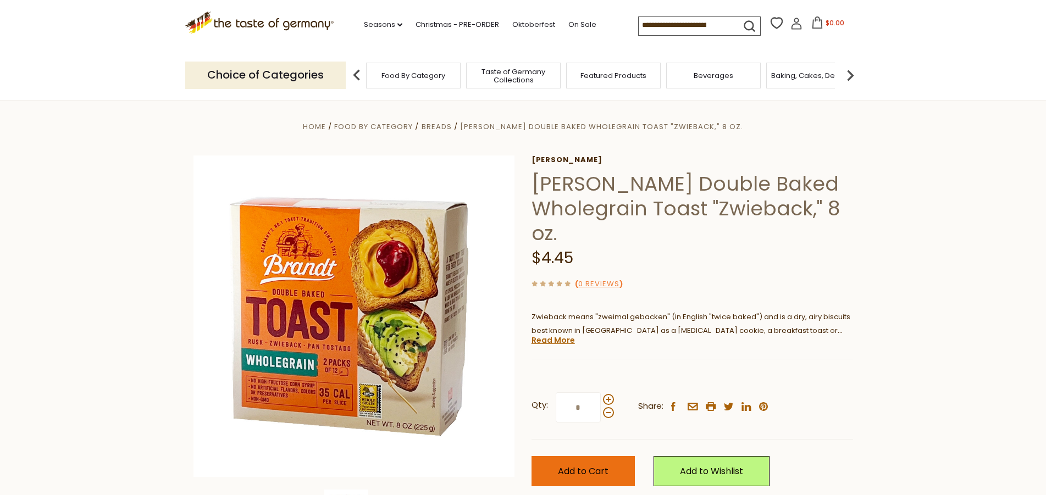
click at [582, 481] on button "Add to Cart" at bounding box center [582, 471] width 103 height 30
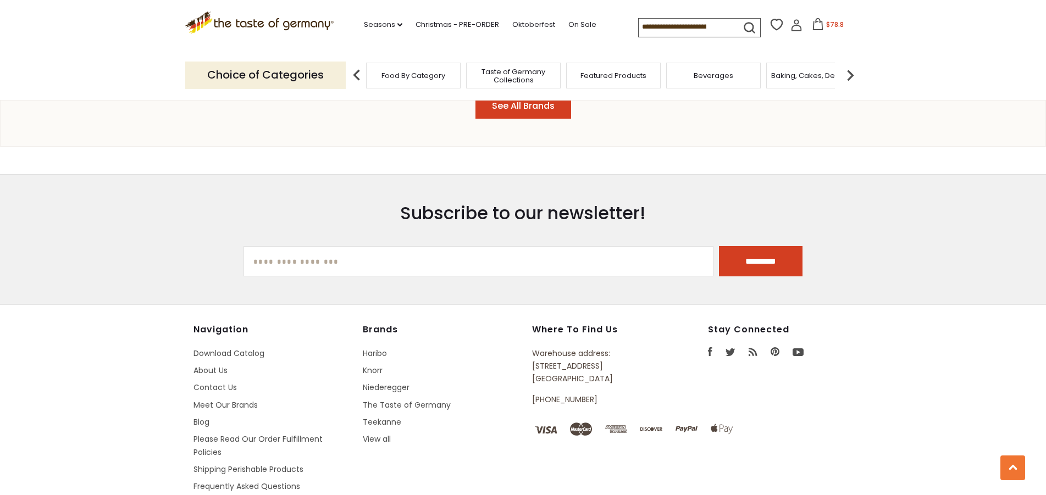
scroll to position [1471, 0]
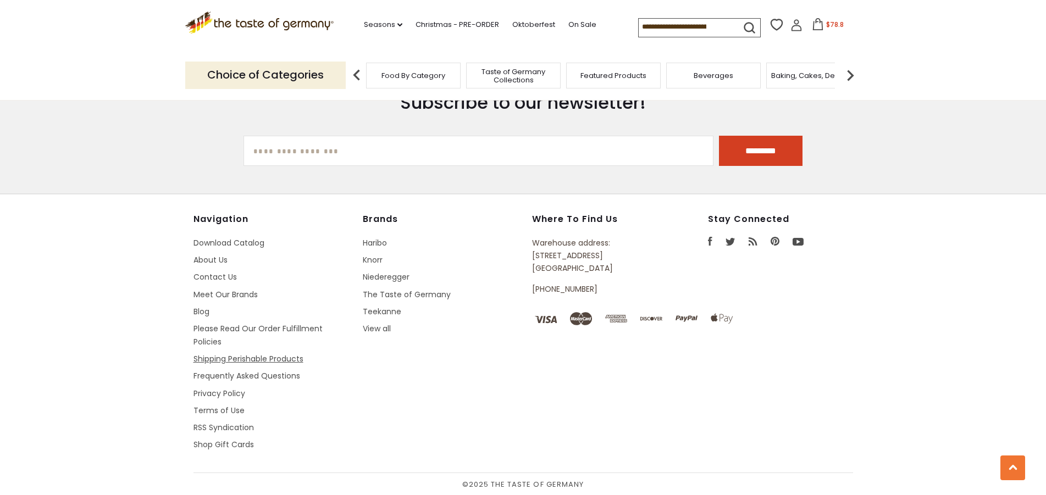
click at [204, 361] on link "Shipping Perishable Products" at bounding box center [248, 358] width 110 height 11
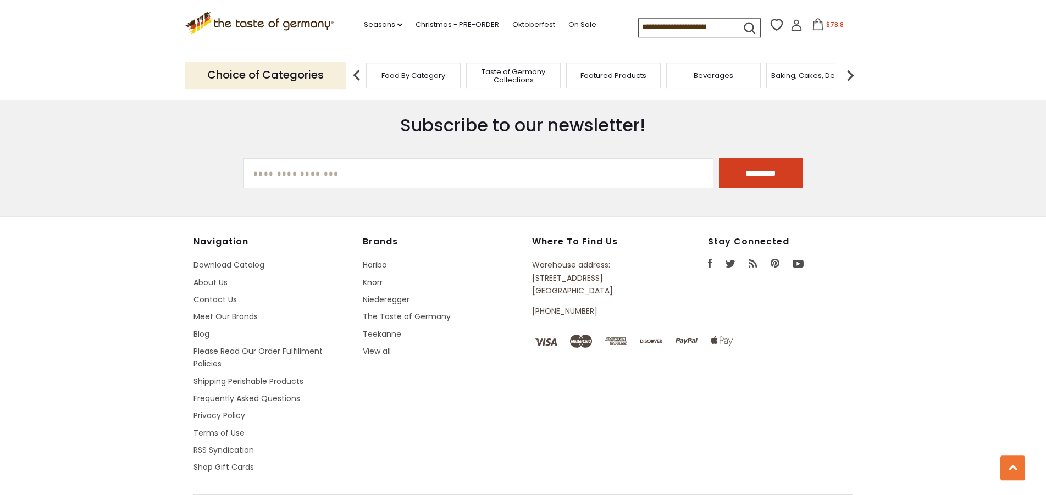
scroll to position [1313, 0]
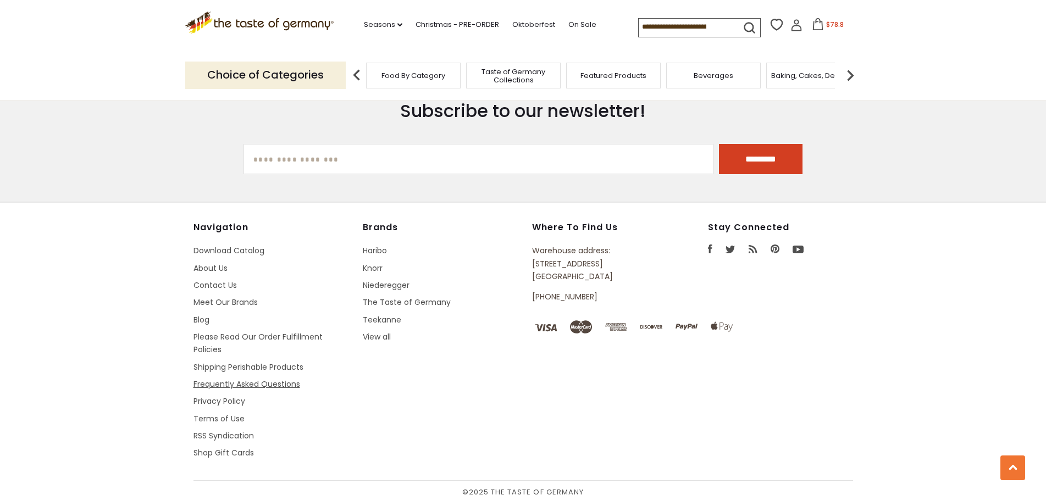
click at [203, 379] on link "Frequently Asked Questions" at bounding box center [246, 384] width 107 height 11
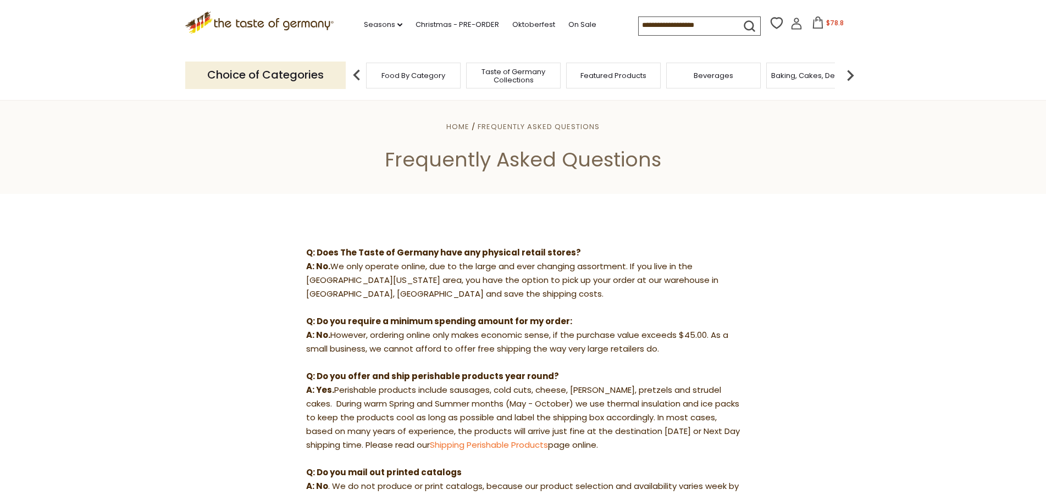
click at [251, 21] on icon at bounding box center [259, 21] width 149 height 19
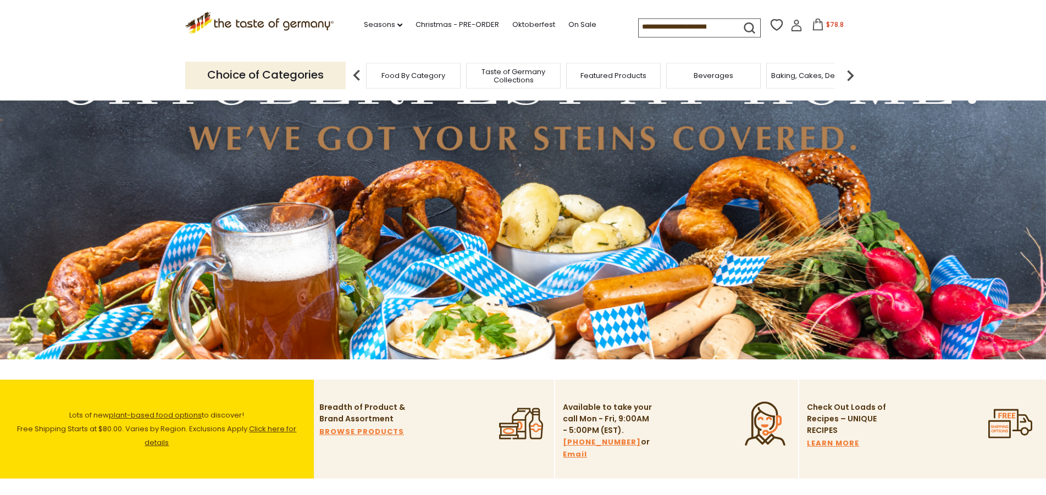
scroll to position [224, 0]
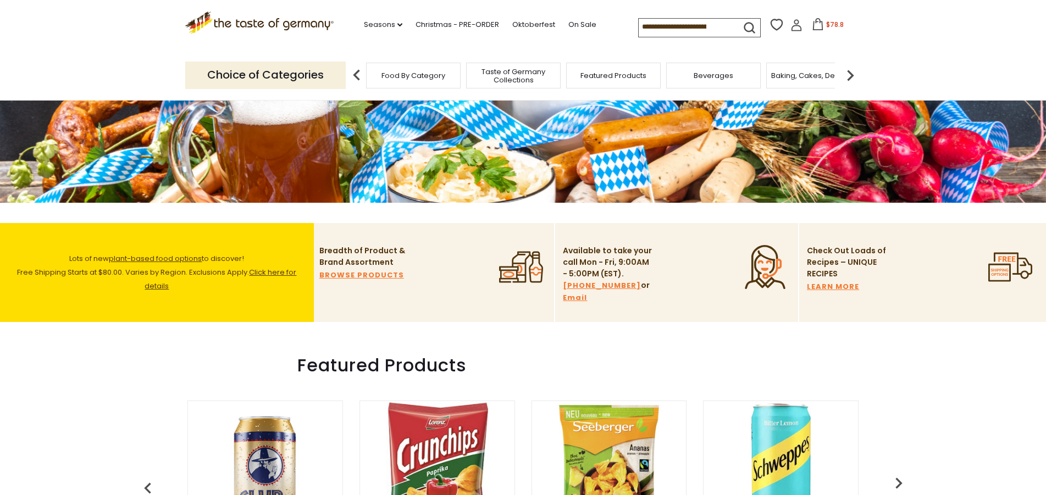
click at [171, 254] on span "plant-based food options" at bounding box center [155, 258] width 93 height 10
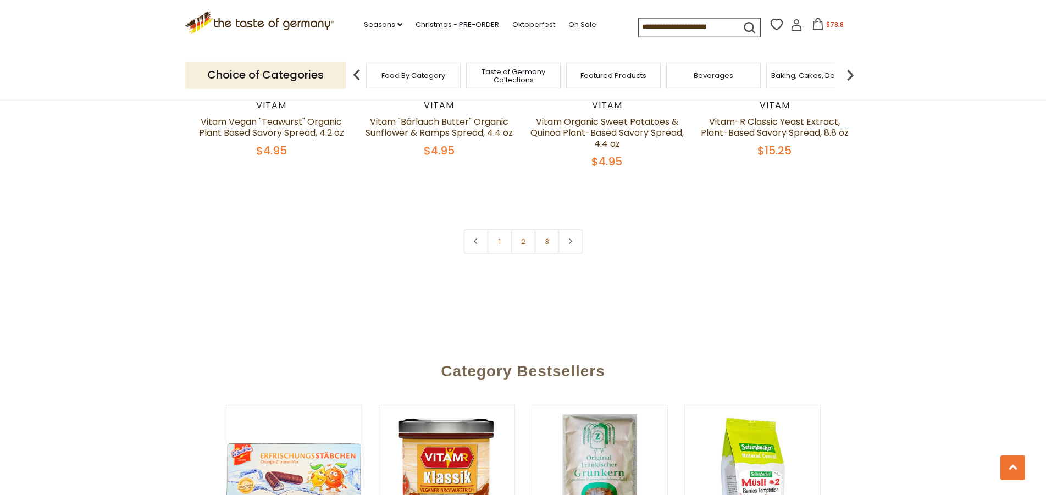
scroll to position [2466, 0]
click at [522, 253] on link "2" at bounding box center [523, 241] width 25 height 25
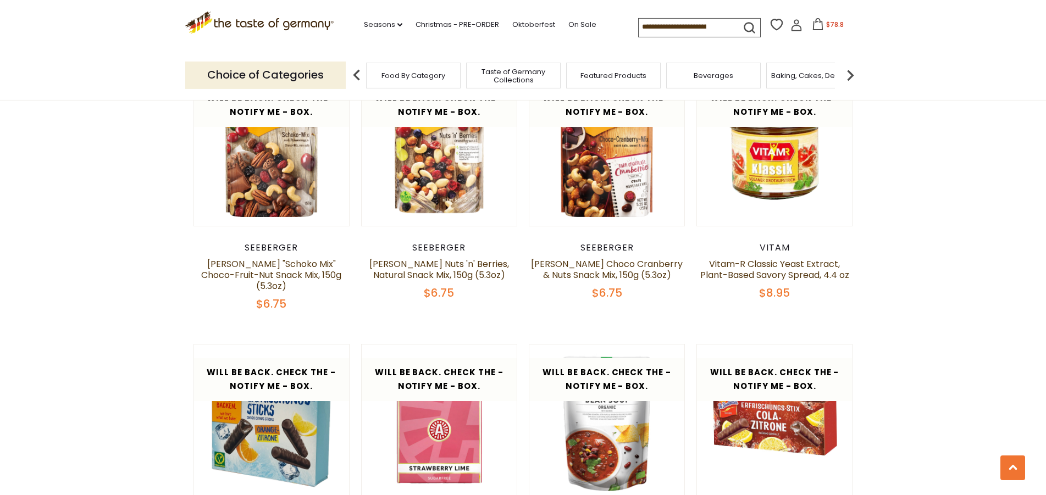
scroll to position [2187, 0]
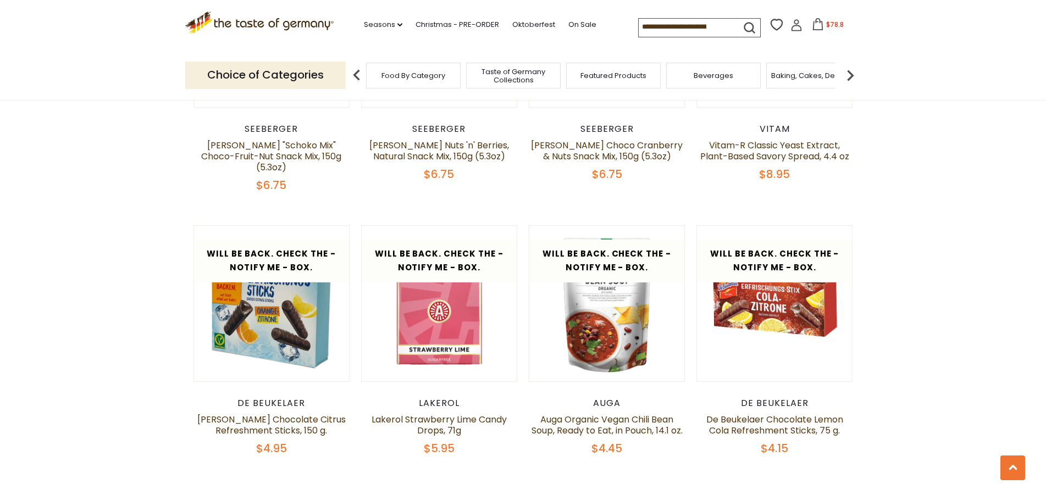
click at [826, 29] on span "$78.8" at bounding box center [835, 24] width 18 height 9
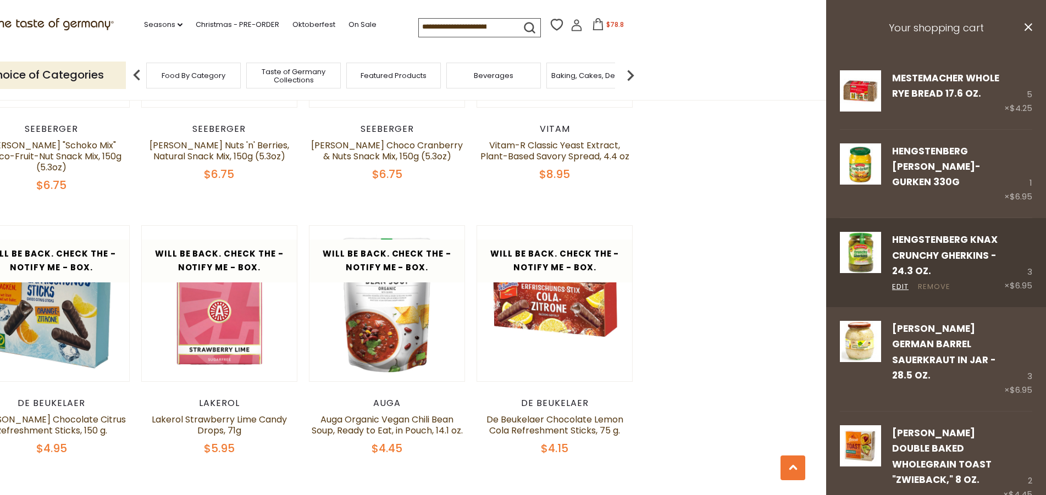
scroll to position [90, 0]
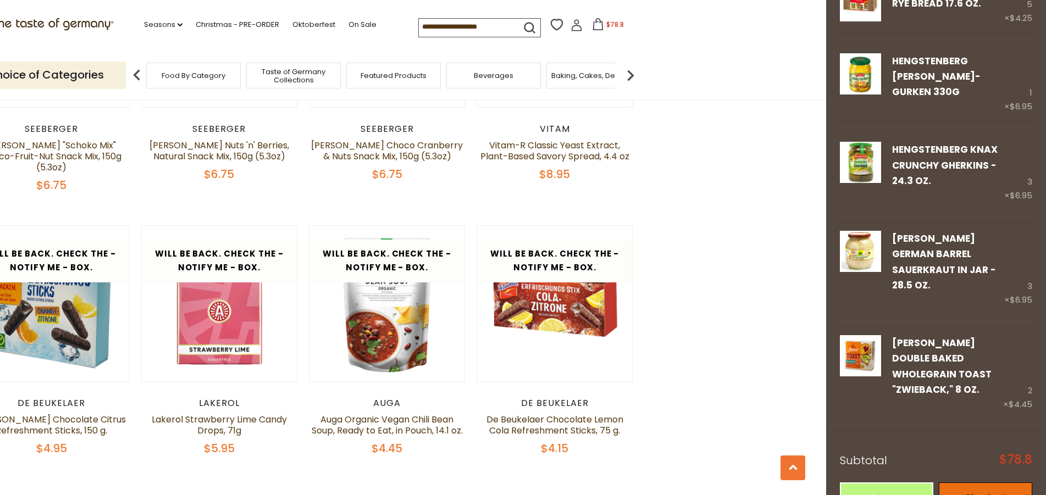
click at [973, 483] on link "Checkout" at bounding box center [985, 498] width 93 height 30
